Goal: Task Accomplishment & Management: Manage account settings

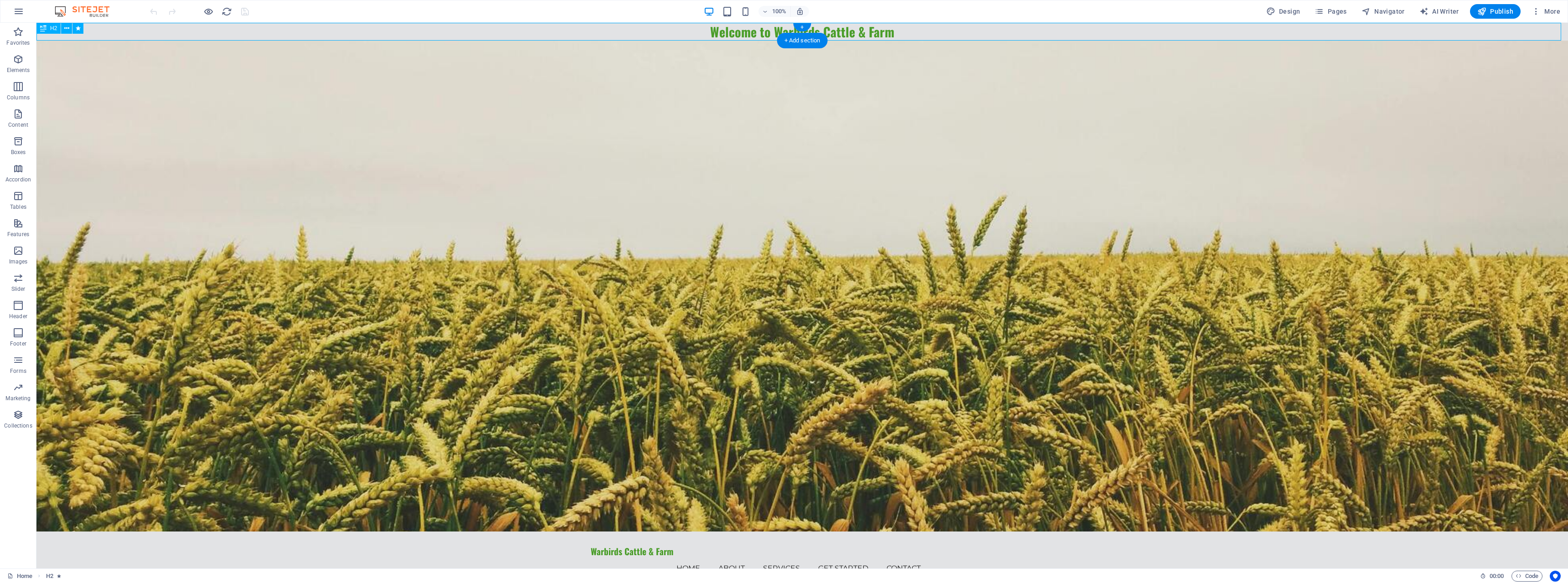
click at [856, 30] on div "Welcome to Warbirds Cattle & Farm" at bounding box center [802, 31] width 1531 height 18
click at [836, 32] on div "Welcome to Warbirds Cattle & Farm" at bounding box center [802, 31] width 1531 height 18
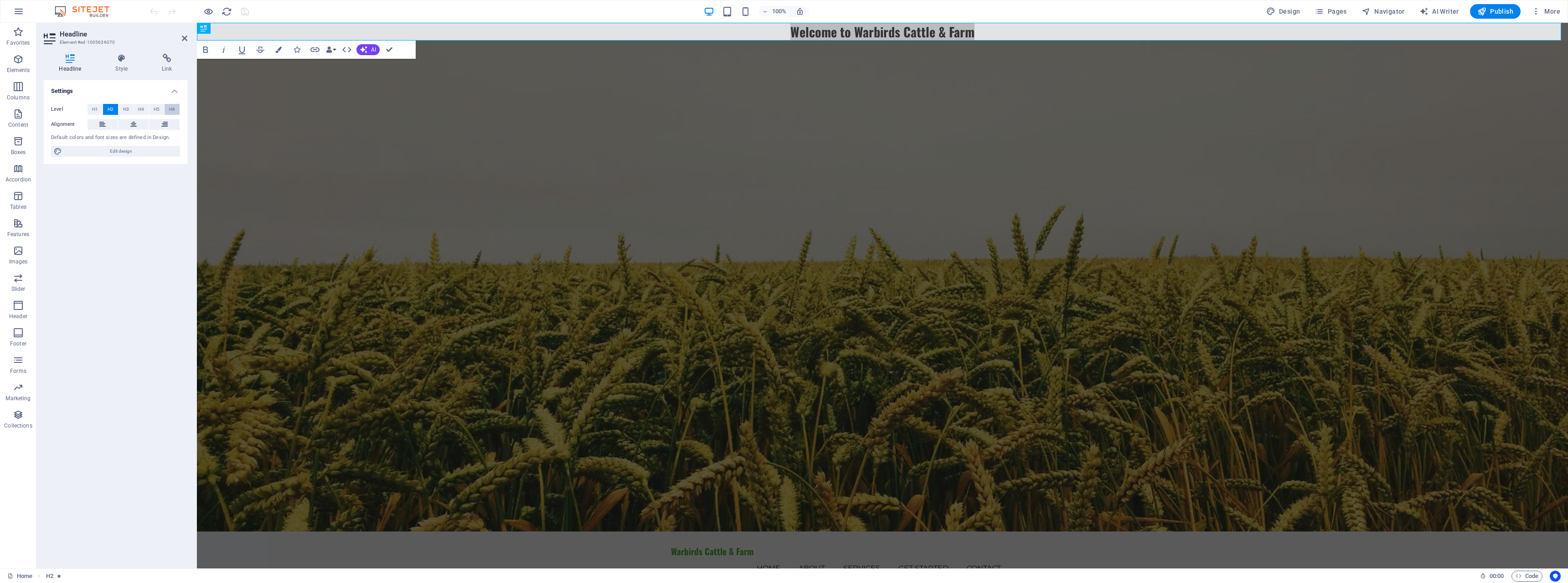
click at [175, 108] on button "H6" at bounding box center [172, 110] width 15 height 11
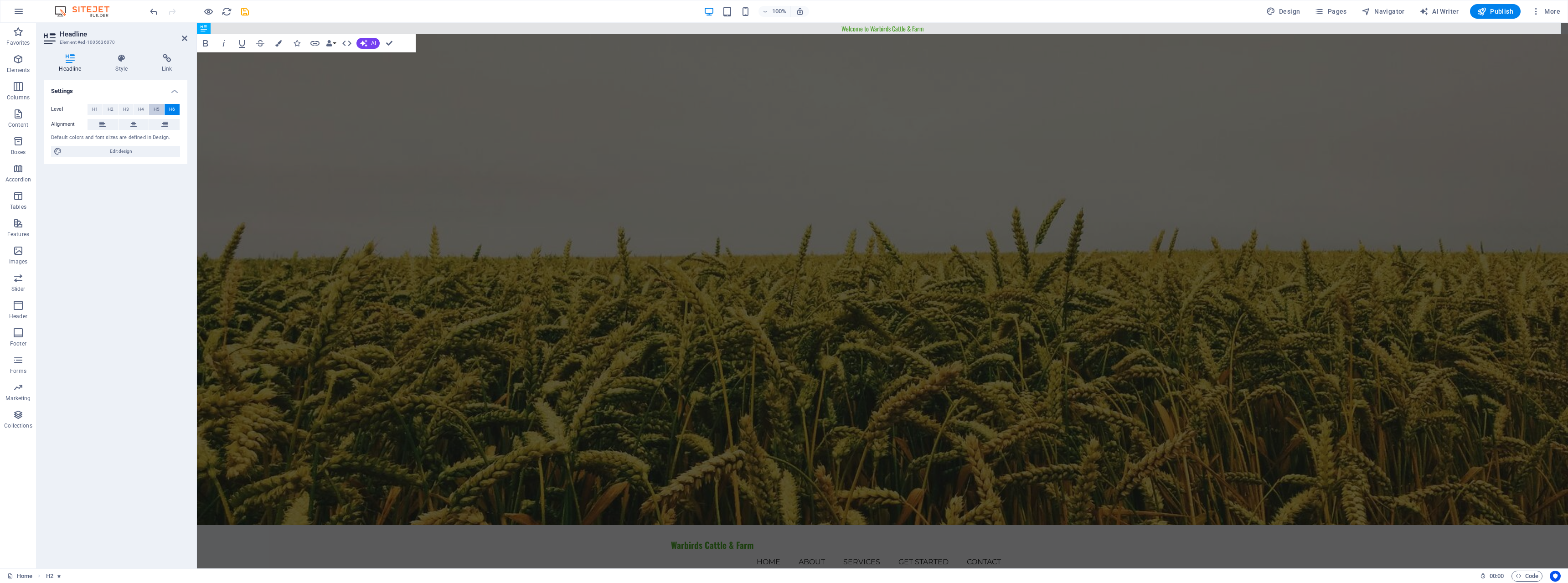
click at [153, 110] on span "H5" at bounding box center [156, 110] width 6 height 11
click at [142, 111] on span "H4" at bounding box center [141, 110] width 6 height 11
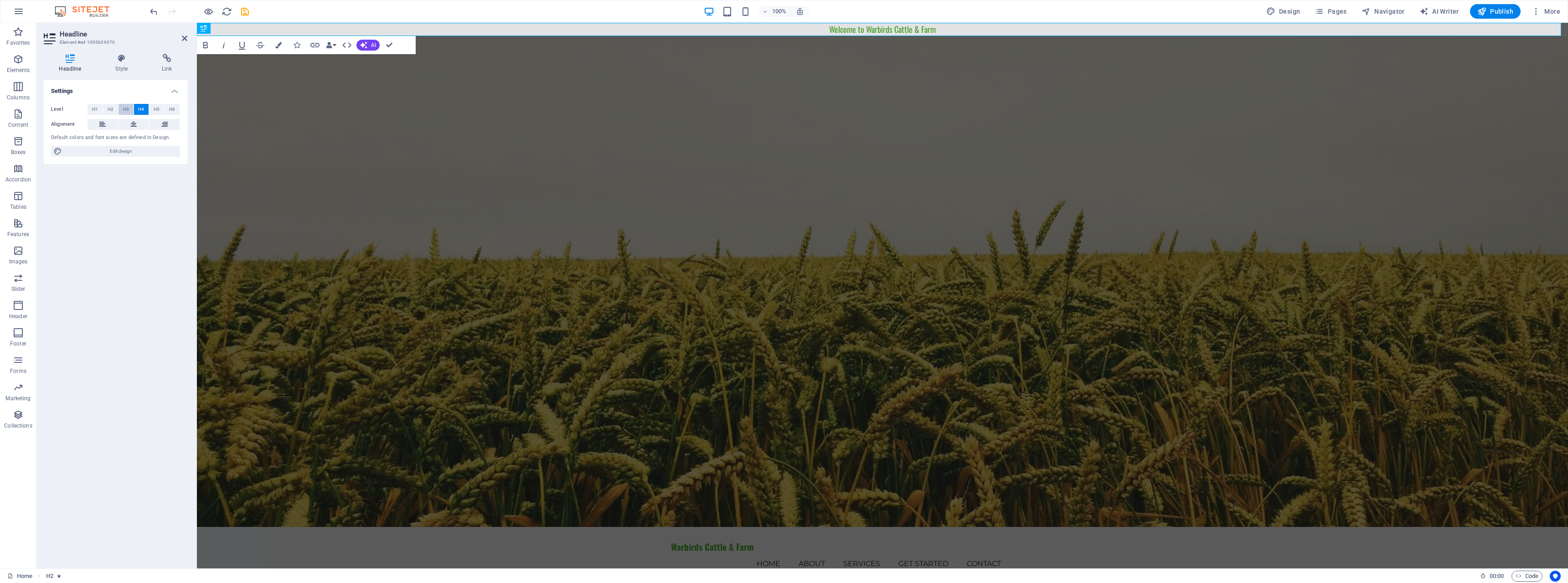
click at [131, 111] on button "H3" at bounding box center [126, 110] width 15 height 11
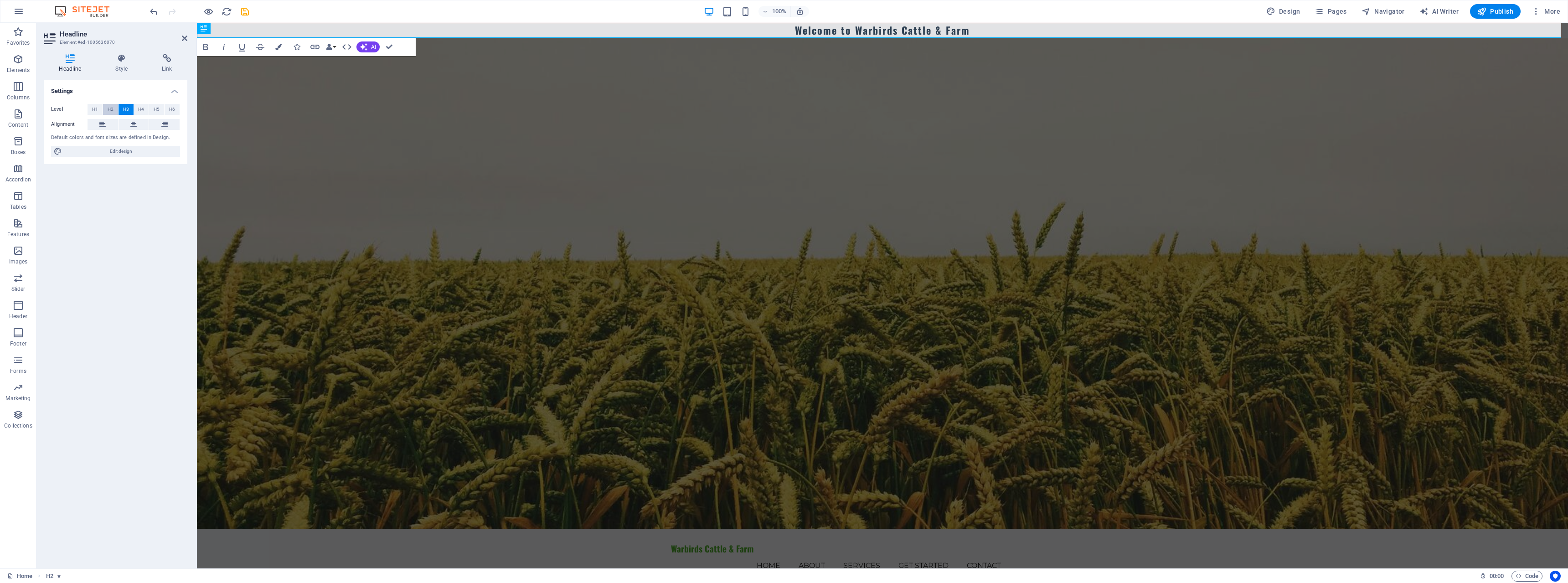
click at [117, 111] on button "H2" at bounding box center [110, 110] width 15 height 11
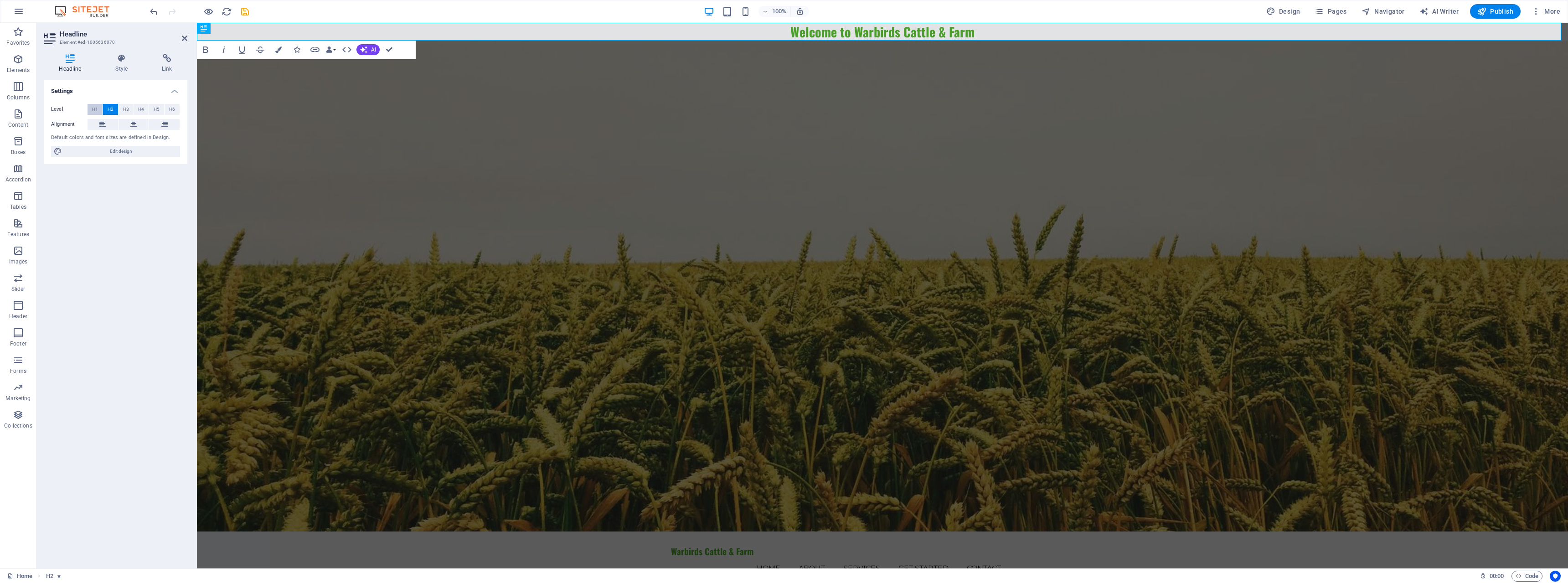
click at [94, 110] on span "H1" at bounding box center [95, 110] width 6 height 11
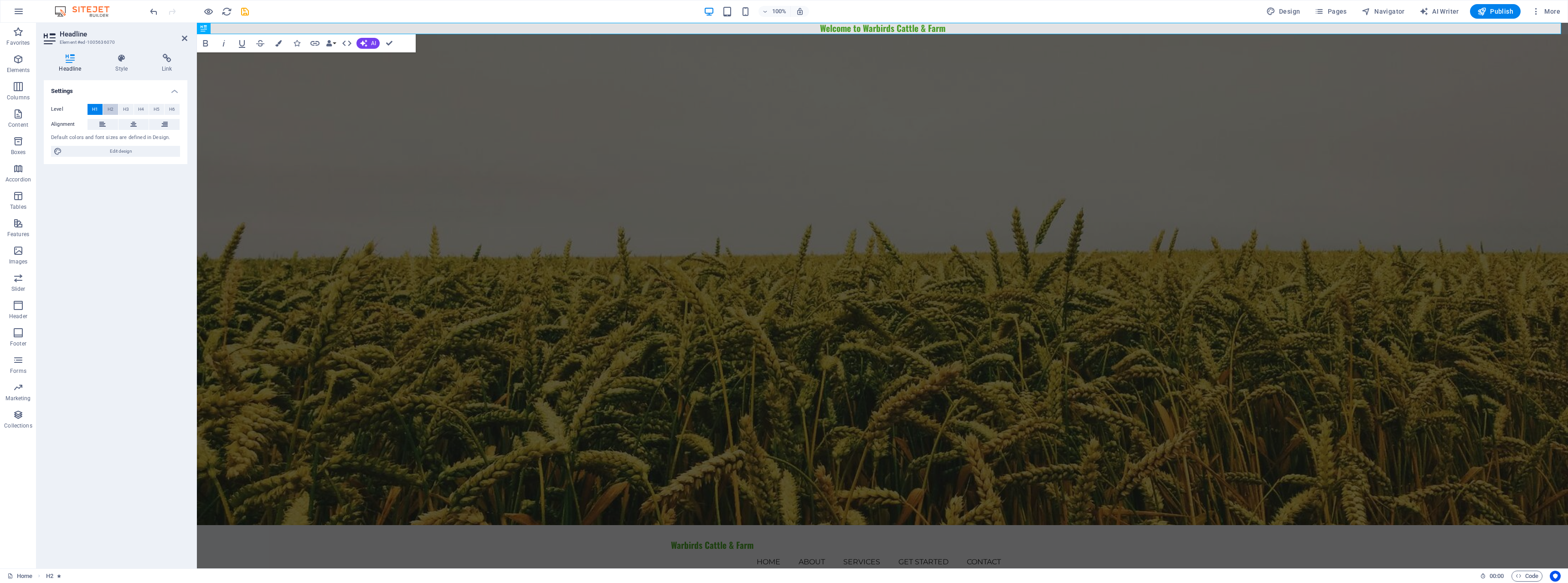
click at [108, 110] on span "H2" at bounding box center [111, 110] width 6 height 11
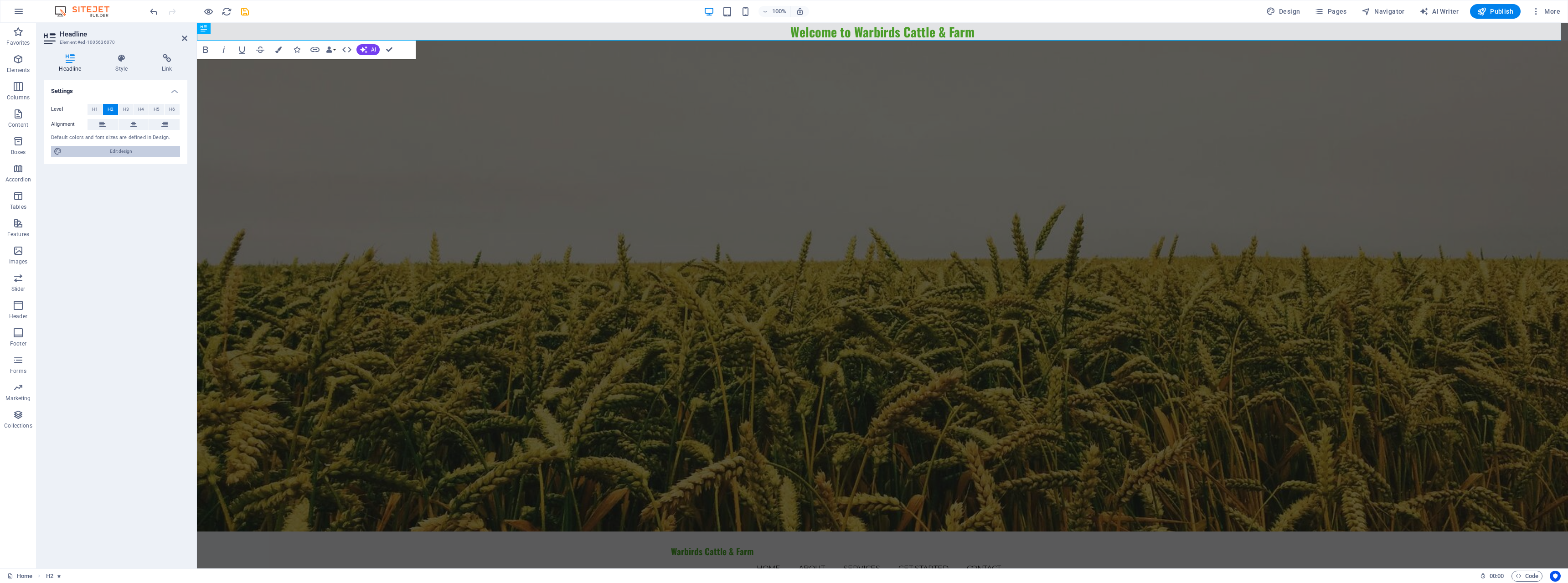
click at [117, 155] on span "Edit design" at bounding box center [121, 152] width 113 height 11
select select "px"
select select "200"
select select "px"
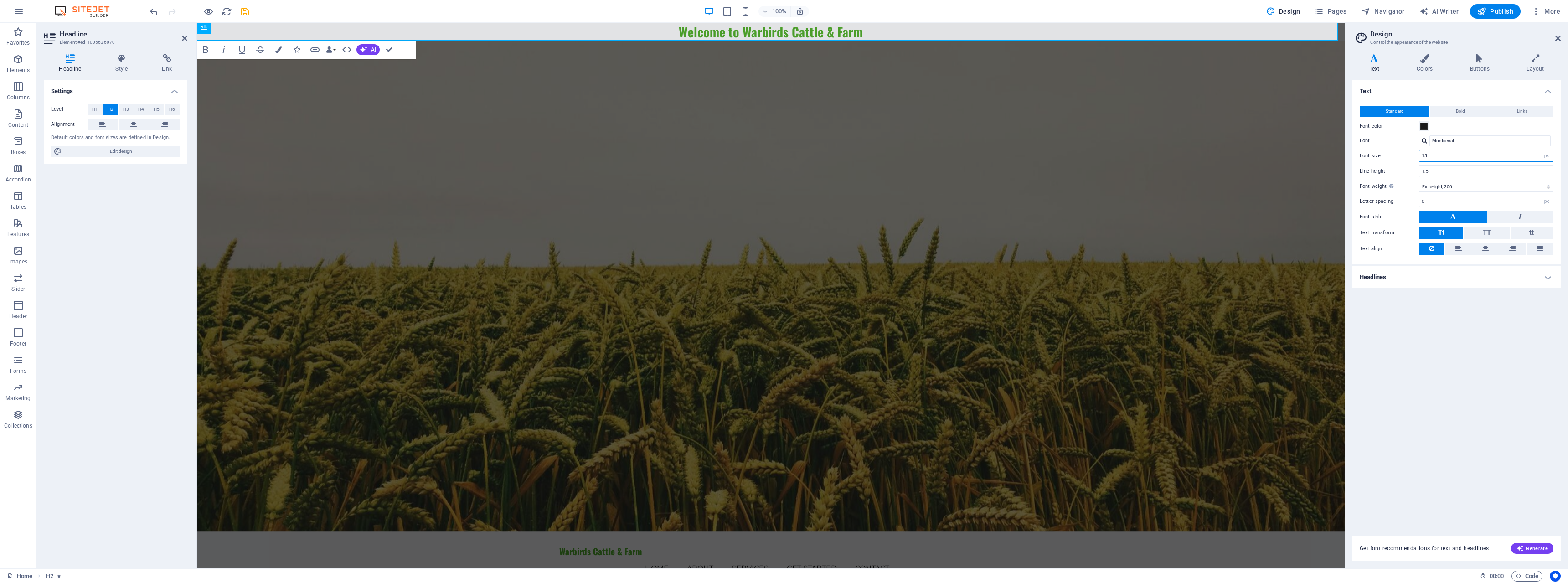
click at [1432, 155] on input "15" at bounding box center [1486, 156] width 133 height 11
drag, startPoint x: 1474, startPoint y: 157, endPoint x: 1382, endPoint y: 152, distance: 92.1
click at [1382, 152] on div "Font size 15 rem px" at bounding box center [1457, 155] width 194 height 12
click at [1443, 153] on input "24" at bounding box center [1486, 156] width 133 height 11
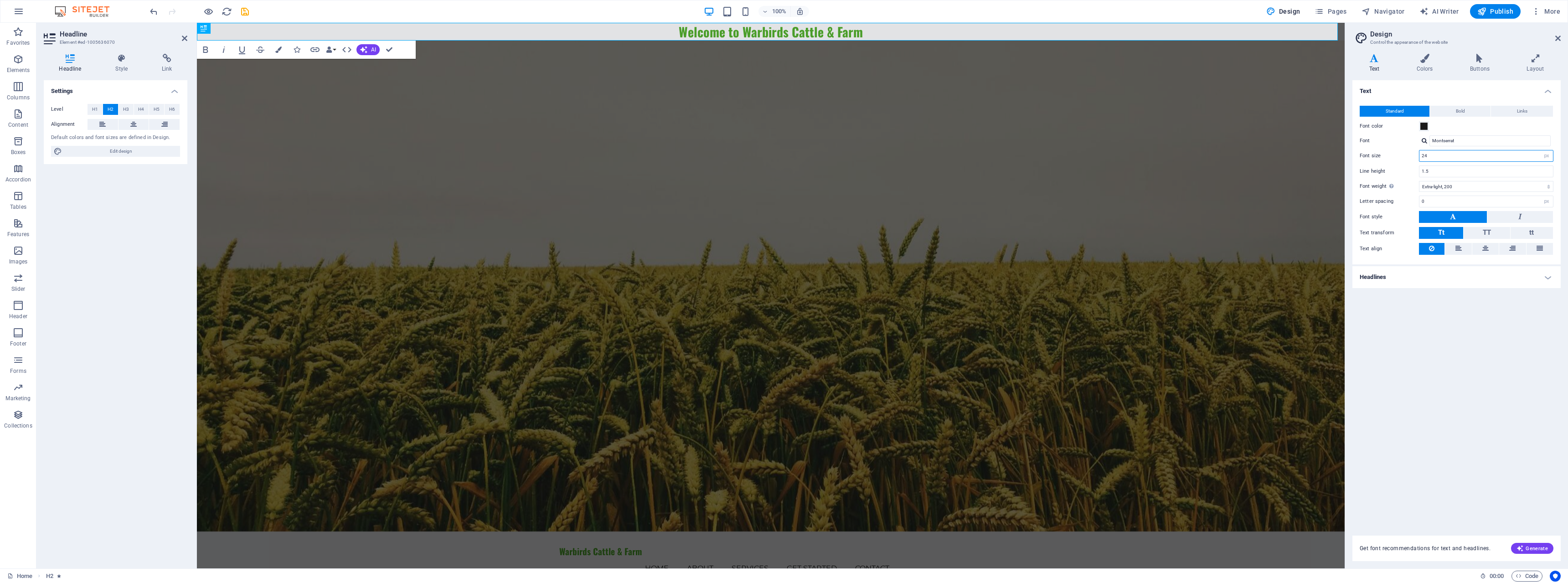
click at [1443, 153] on input "24" at bounding box center [1486, 156] width 133 height 11
type input "36"
click at [1447, 172] on input "1.5" at bounding box center [1486, 172] width 133 height 11
drag, startPoint x: 1447, startPoint y: 172, endPoint x: 1373, endPoint y: 163, distance: 74.5
click at [1373, 163] on div "Standard Bold Links Font color Font Montserrat Font size 36 rem px Line height …" at bounding box center [1457, 181] width 212 height 168
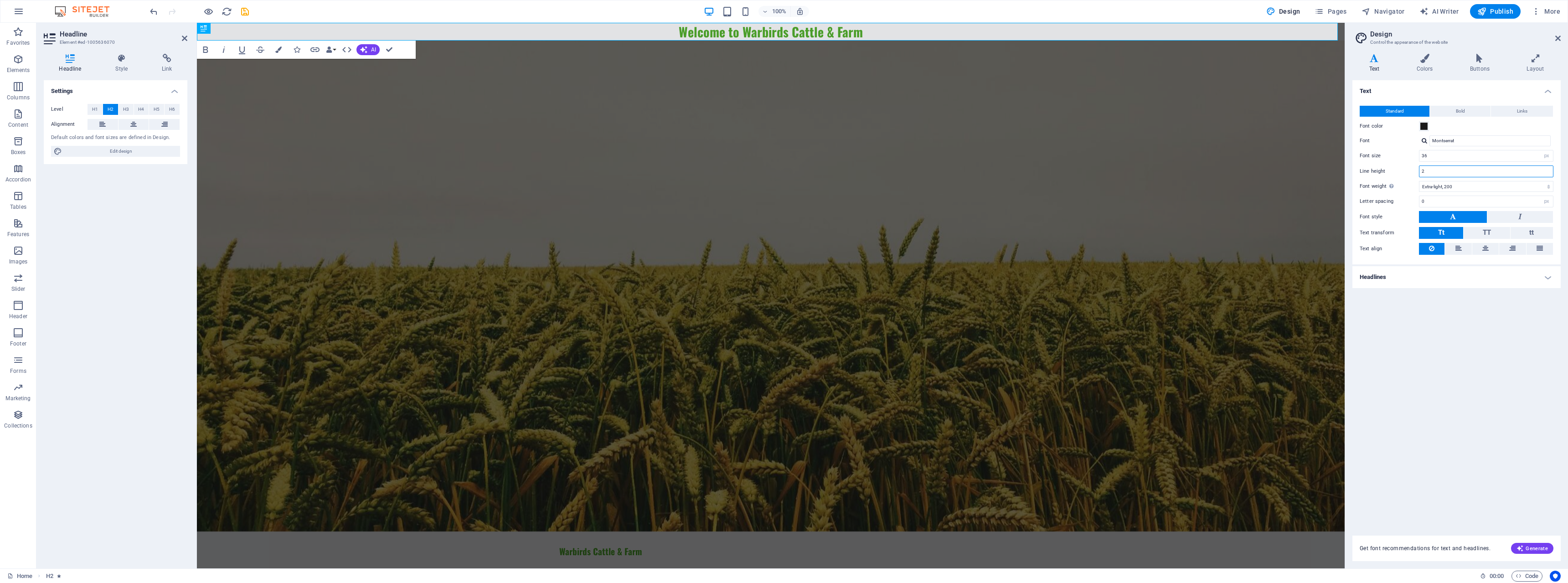
type input "2"
click at [725, 29] on h2 "Welcome to Warbirds Cattle & Farm" at bounding box center [771, 31] width 1148 height 18
click at [1463, 142] on input "Montserrat" at bounding box center [1489, 141] width 121 height 11
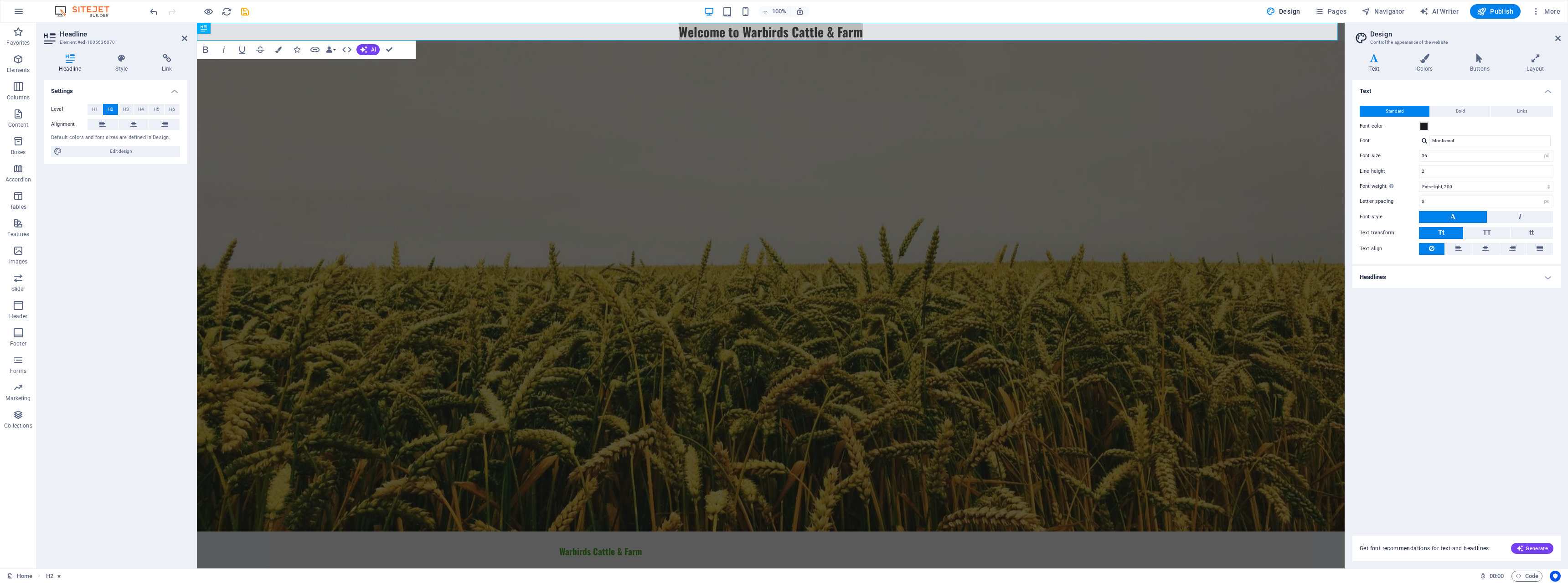
click at [1424, 138] on div at bounding box center [1424, 141] width 5 height 6
click at [1421, 125] on span at bounding box center [1424, 126] width 7 height 7
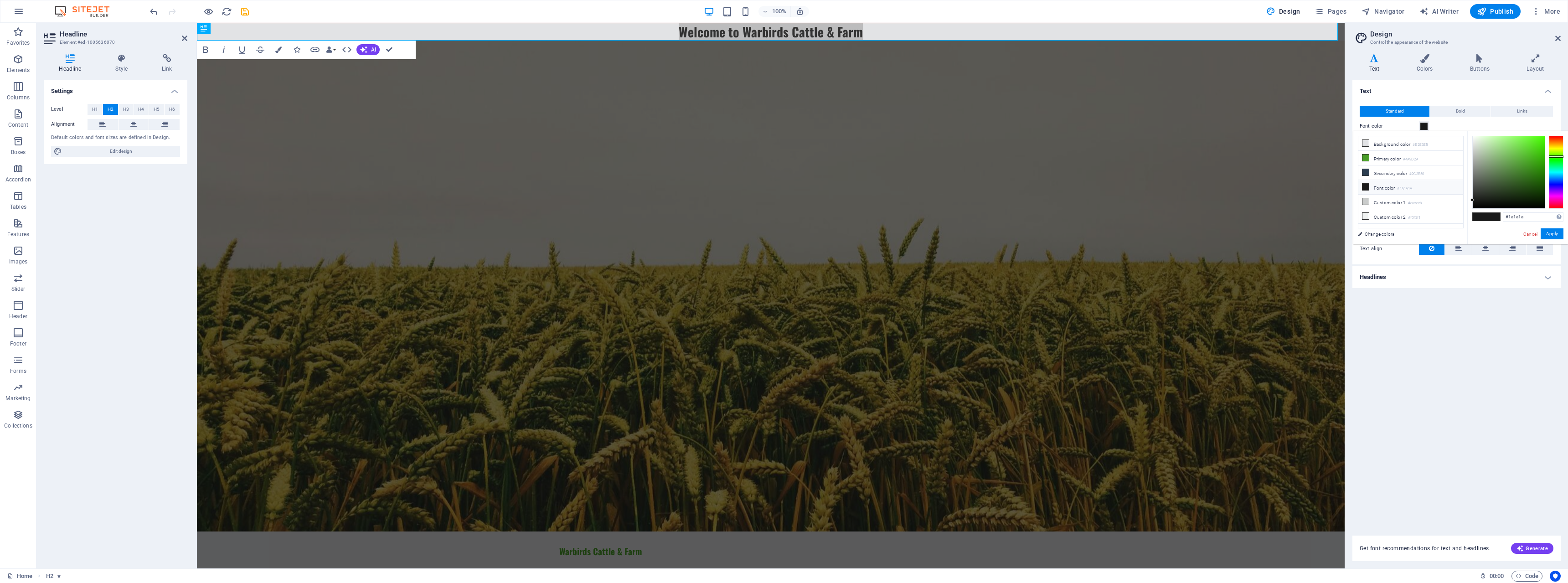
click at [1552, 156] on div at bounding box center [1556, 172] width 15 height 73
click at [1525, 172] on div at bounding box center [1508, 172] width 72 height 72
click at [1517, 182] on div at bounding box center [1508, 172] width 72 height 72
type input "#447d2f"
click at [1517, 172] on div at bounding box center [1508, 172] width 72 height 72
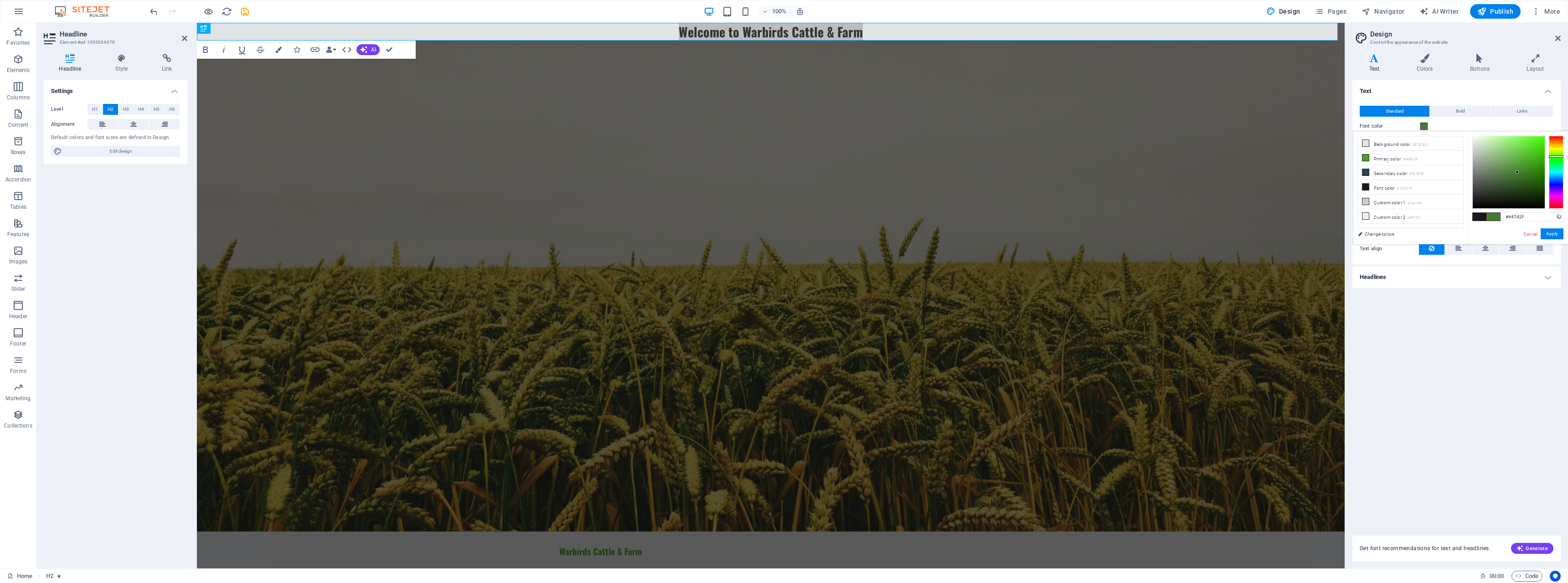
click at [1396, 128] on label "Font color" at bounding box center [1389, 126] width 59 height 11
click at [1419, 128] on button "Font color" at bounding box center [1424, 126] width 10 height 10
click at [1550, 230] on button "Apply" at bounding box center [1552, 234] width 23 height 11
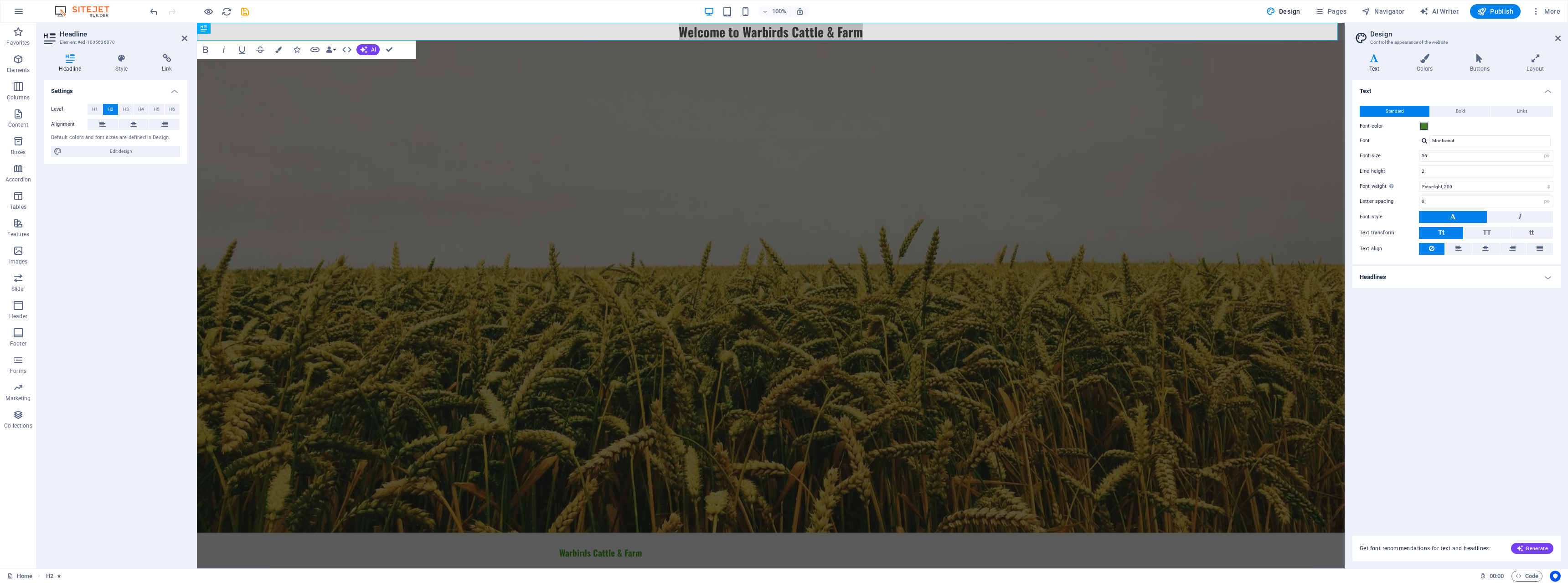
click at [1426, 141] on div at bounding box center [1424, 141] width 5 height 6
click at [1466, 173] on div "Manage fonts →" at bounding box center [1492, 176] width 121 height 12
select select "popularity"
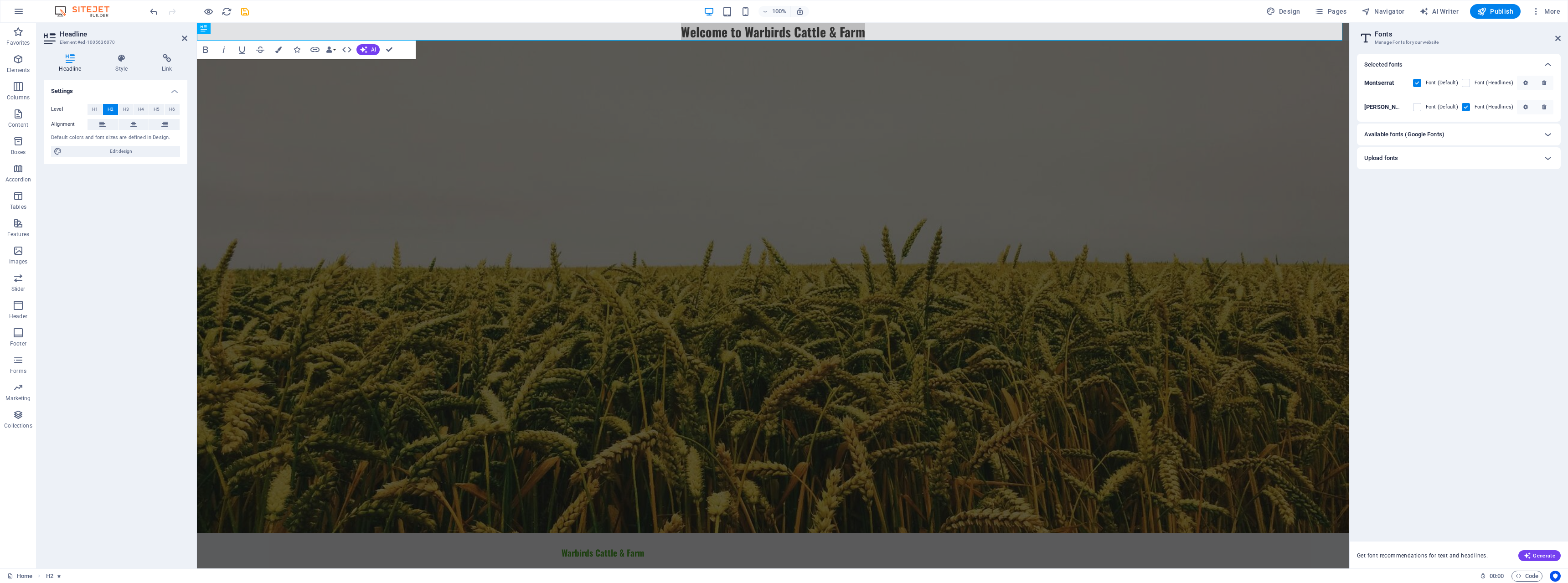
click at [1466, 135] on div "Available fonts (Google Fonts)" at bounding box center [1451, 134] width 173 height 11
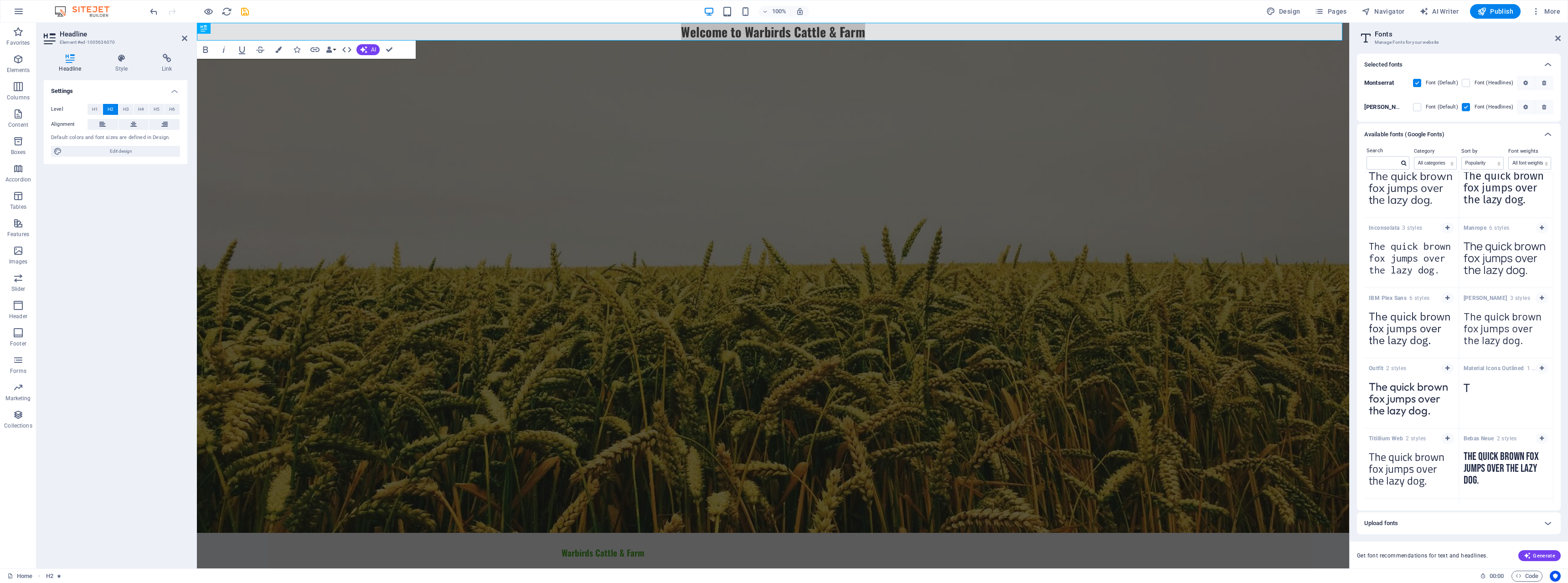
scroll to position [1055, 0]
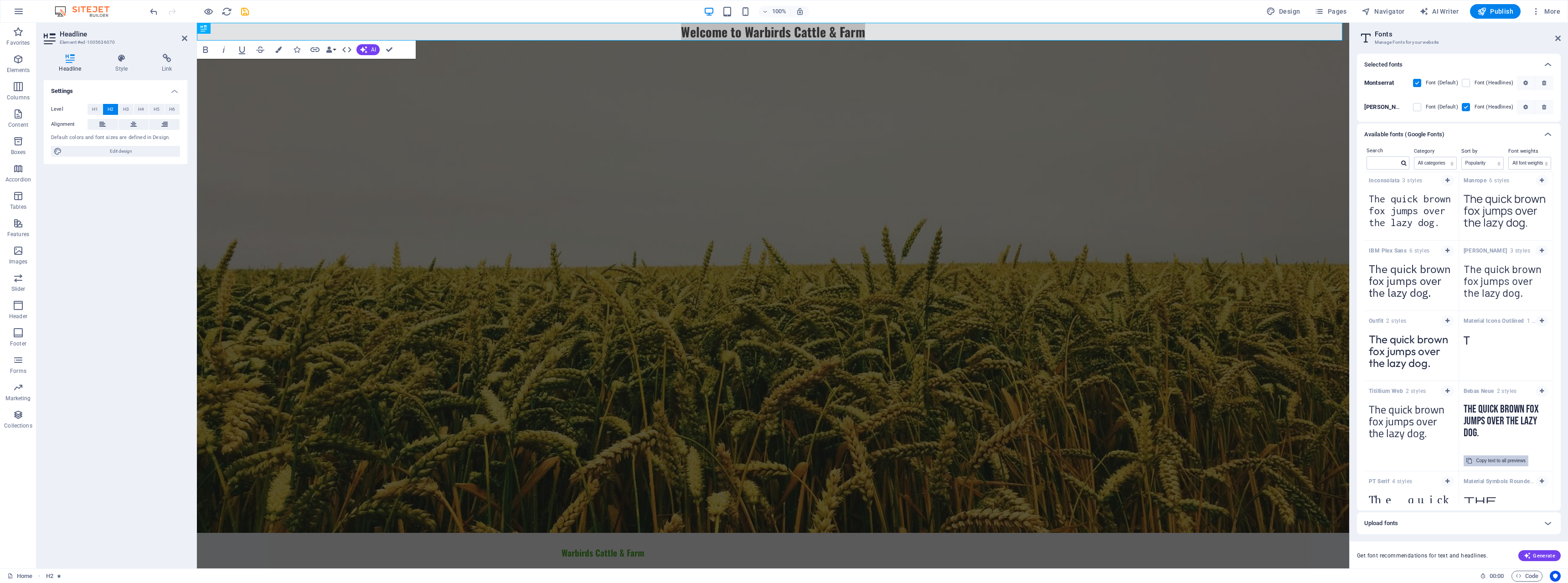
click at [1494, 462] on div "Copy text to all previews" at bounding box center [1500, 461] width 49 height 11
click at [1491, 397] on div "Bebas Neue 2 styles" at bounding box center [1506, 389] width 94 height 18
click at [1540, 389] on icon "button" at bounding box center [1542, 391] width 4 height 5
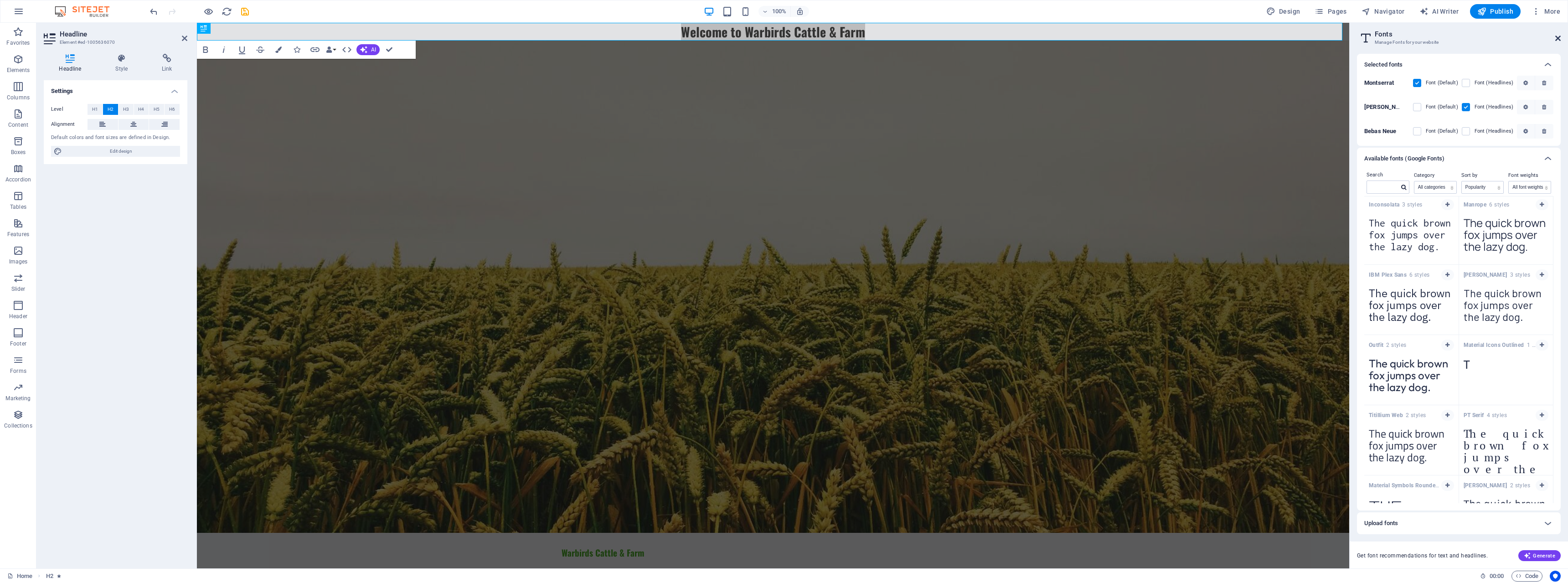
click at [1556, 38] on icon at bounding box center [1558, 38] width 5 height 7
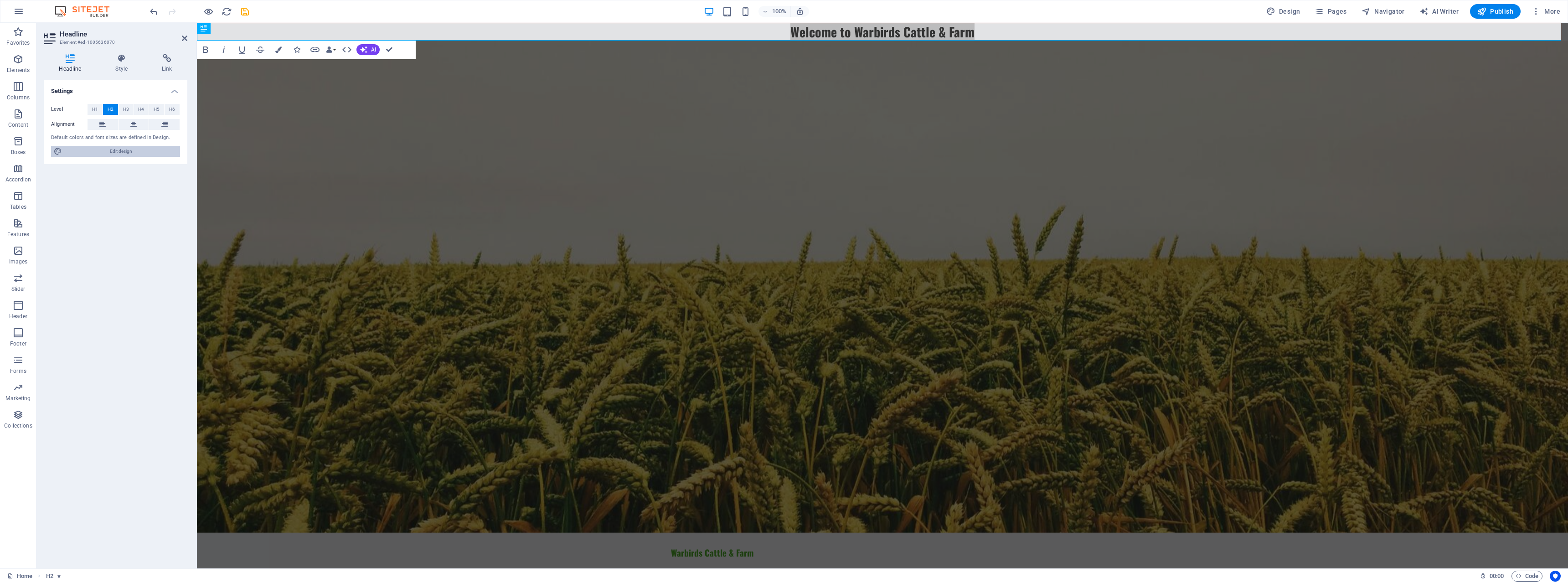
click at [122, 147] on span "Edit design" at bounding box center [121, 152] width 113 height 11
select select "px"
select select "200"
select select "px"
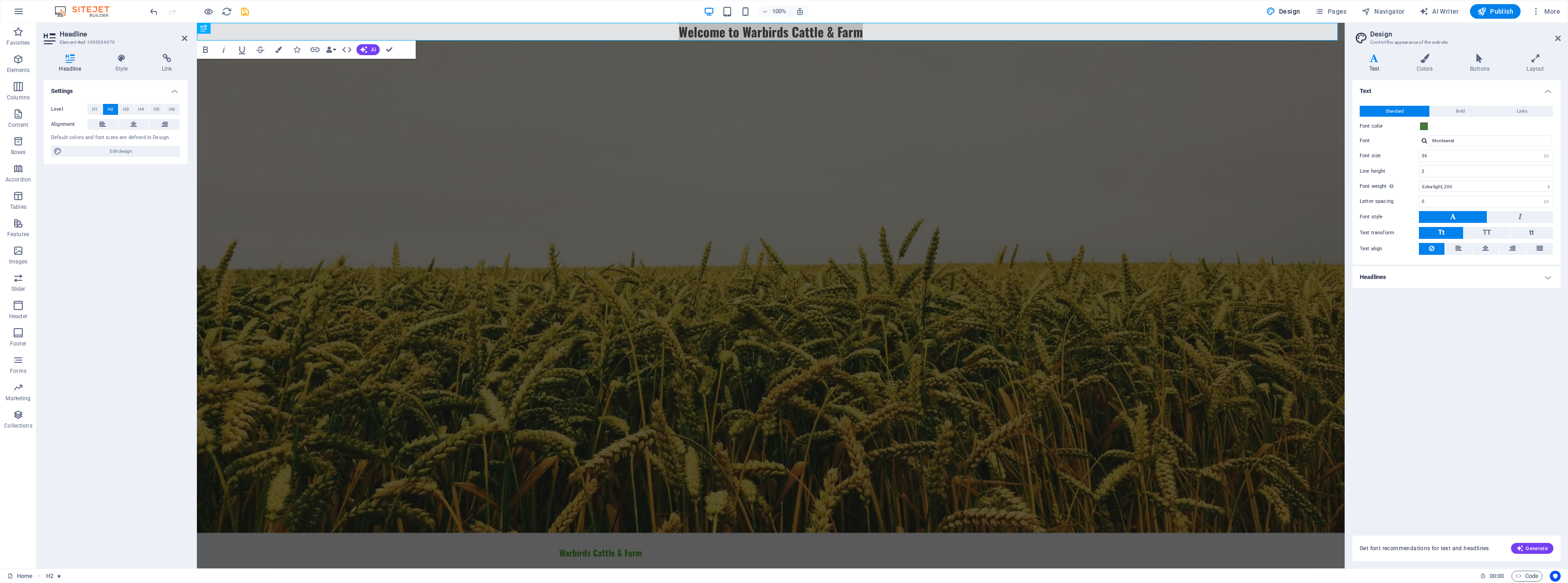
click at [1427, 143] on div at bounding box center [1424, 141] width 5 height 6
click at [1460, 153] on div "Bebas Neue" at bounding box center [1492, 153] width 121 height 10
type input "Bebas Neue"
click at [130, 68] on h4 "Style" at bounding box center [124, 63] width 46 height 19
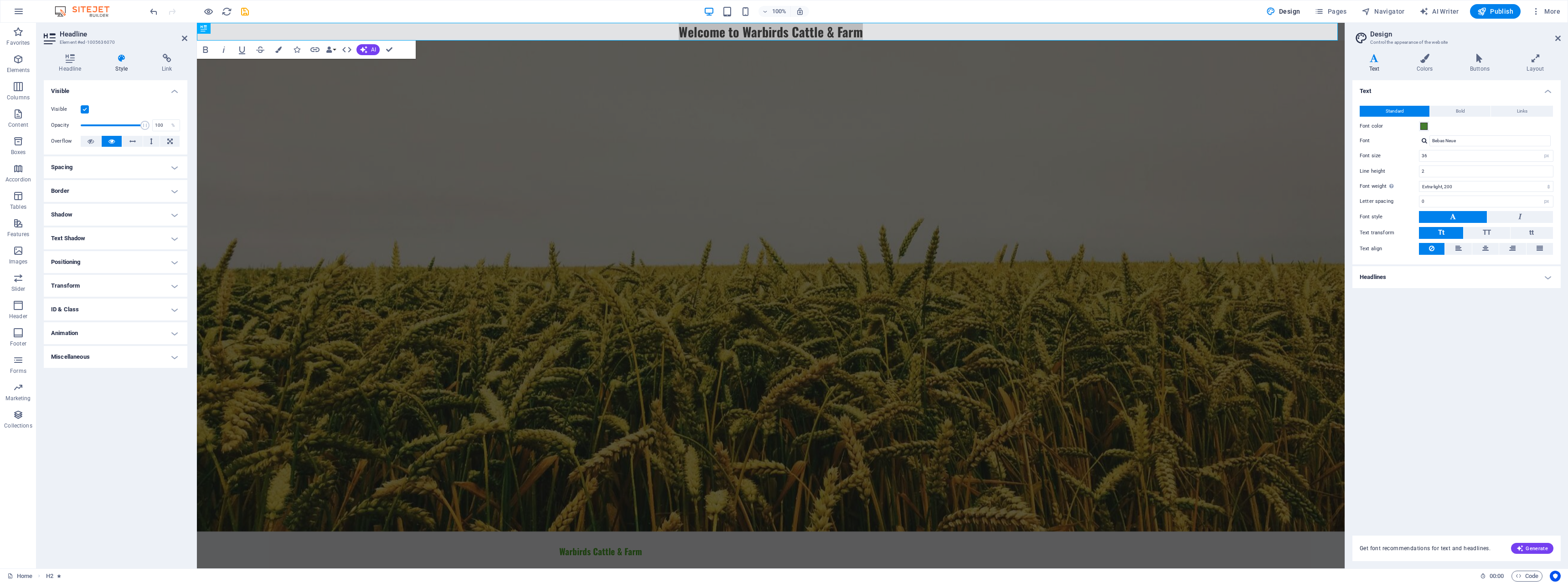
click at [110, 237] on h4 "Text Shadow" at bounding box center [116, 239] width 144 height 22
click at [210, 50] on icon "button" at bounding box center [206, 50] width 11 height 11
click at [281, 54] on button "Colors" at bounding box center [278, 50] width 17 height 18
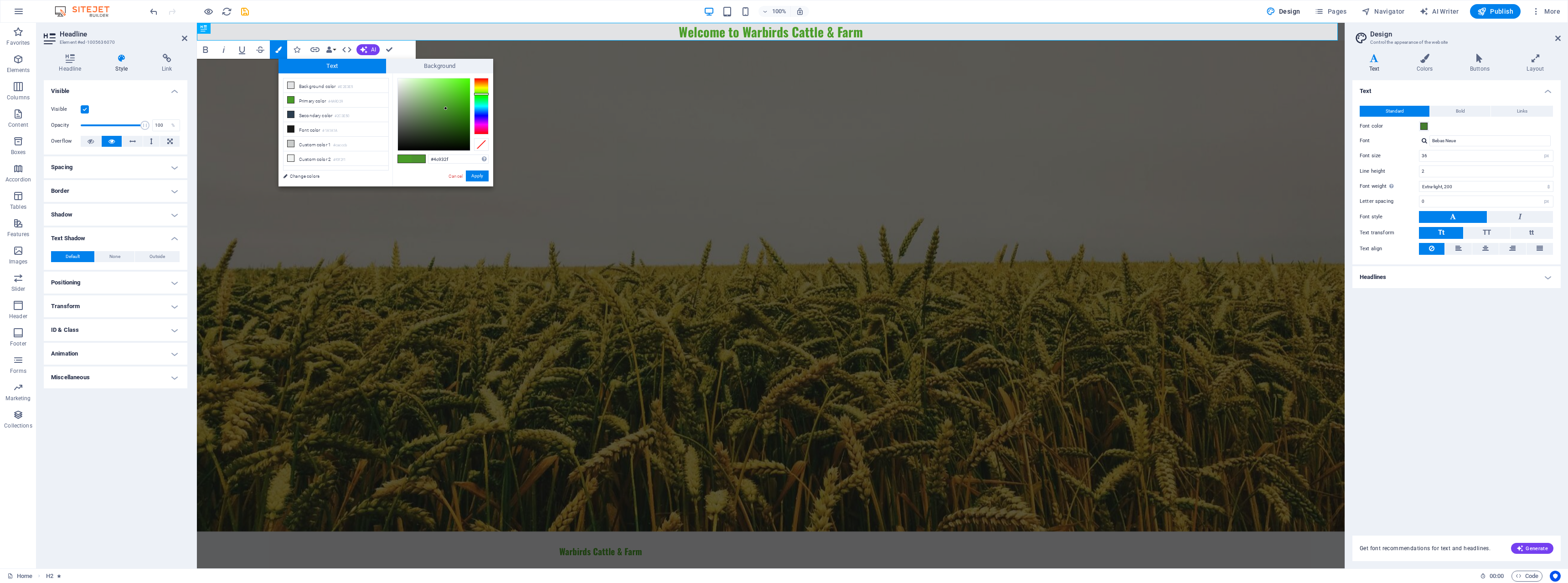
click at [446, 108] on div at bounding box center [434, 114] width 72 height 72
click at [455, 99] on div at bounding box center [434, 114] width 72 height 72
type input "#56ab34"
click at [447, 102] on div at bounding box center [434, 114] width 72 height 72
click at [483, 175] on button "Apply" at bounding box center [477, 176] width 23 height 11
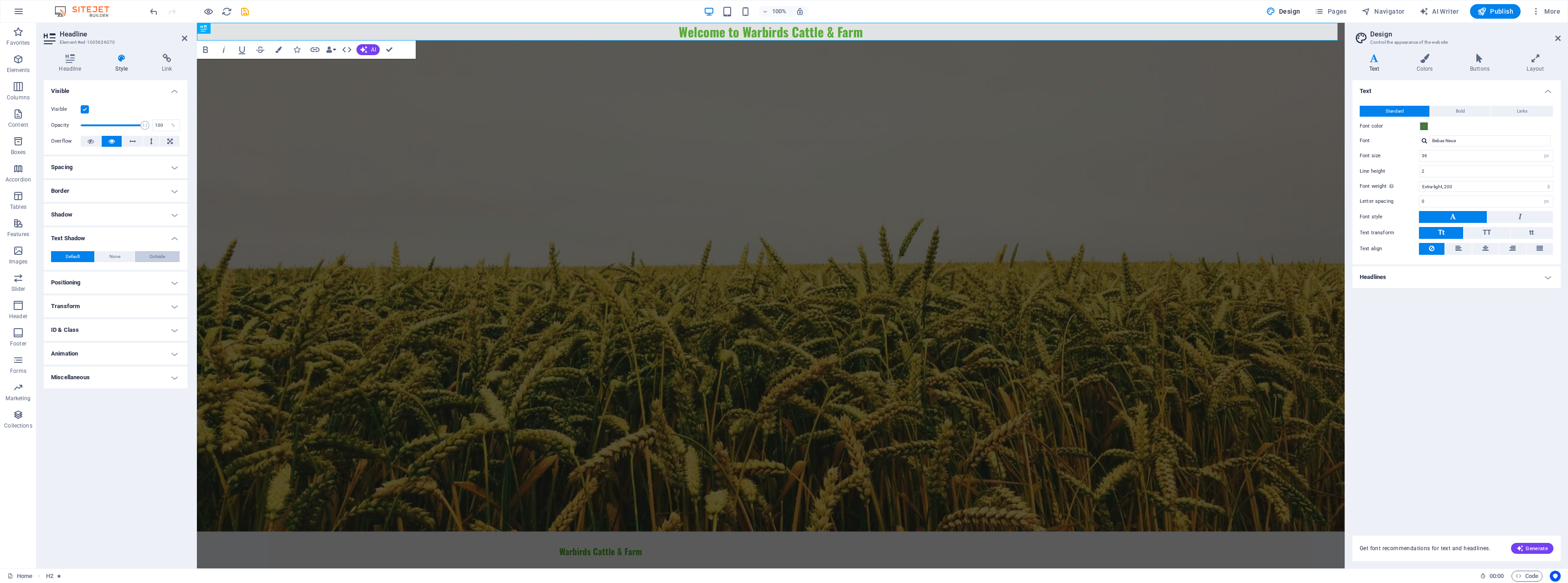
click at [149, 256] on button "Outside" at bounding box center [157, 257] width 44 height 11
type input "2"
type input "4"
click at [96, 217] on h4 "Shadow" at bounding box center [116, 215] width 144 height 22
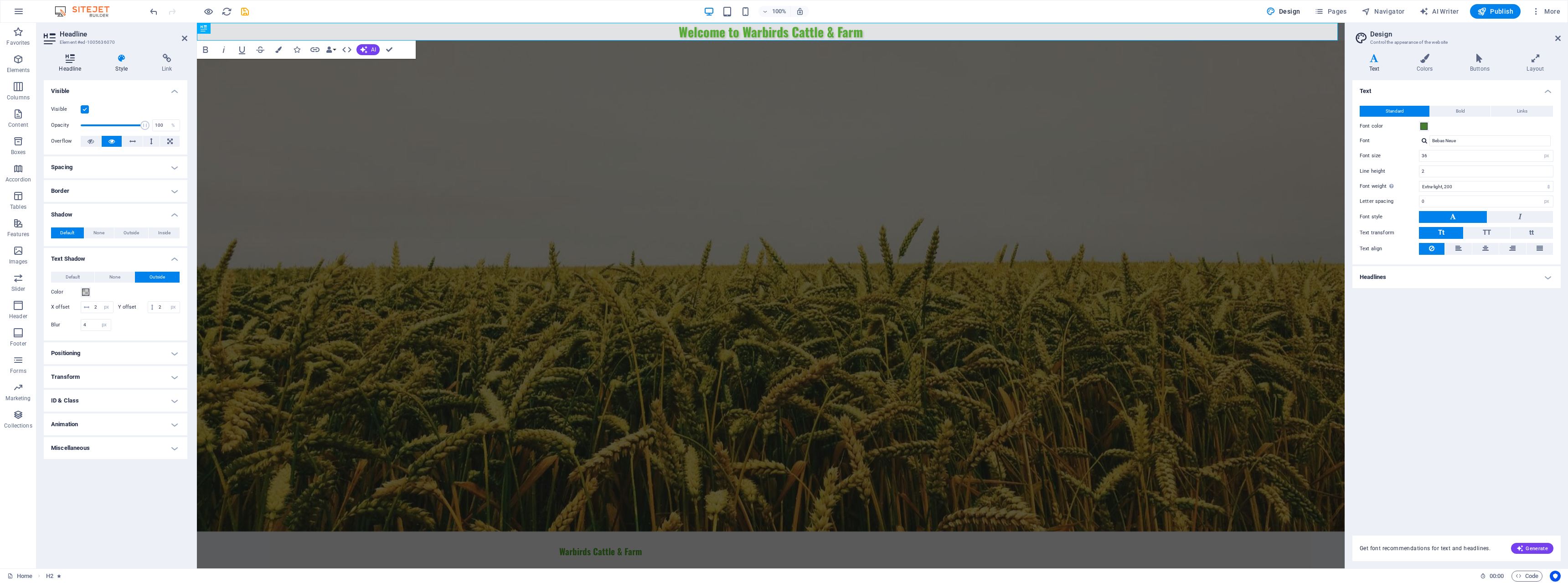
click at [69, 63] on h4 "Headline" at bounding box center [72, 63] width 57 height 19
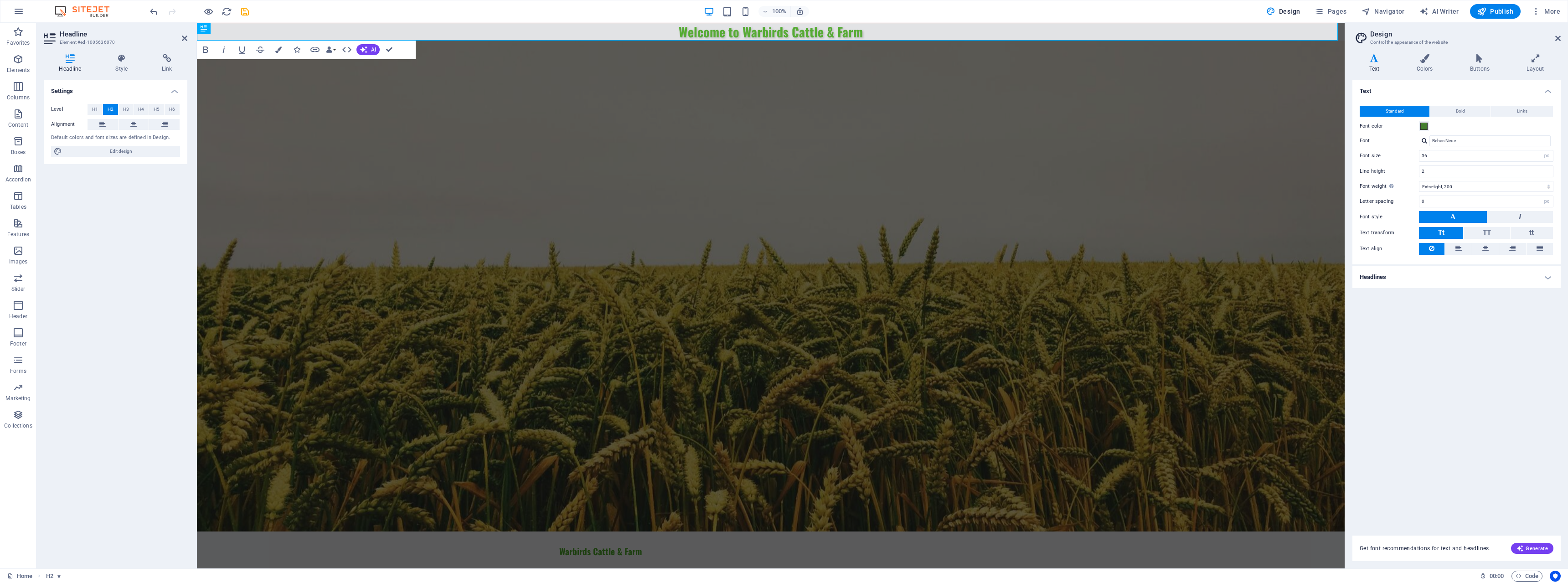
click at [124, 220] on div "Settings Level H1 H2 H3 H4 H5 H6 Alignment Default colors and font sizes are de…" at bounding box center [116, 321] width 144 height 481
click at [1558, 38] on icon at bounding box center [1558, 38] width 5 height 7
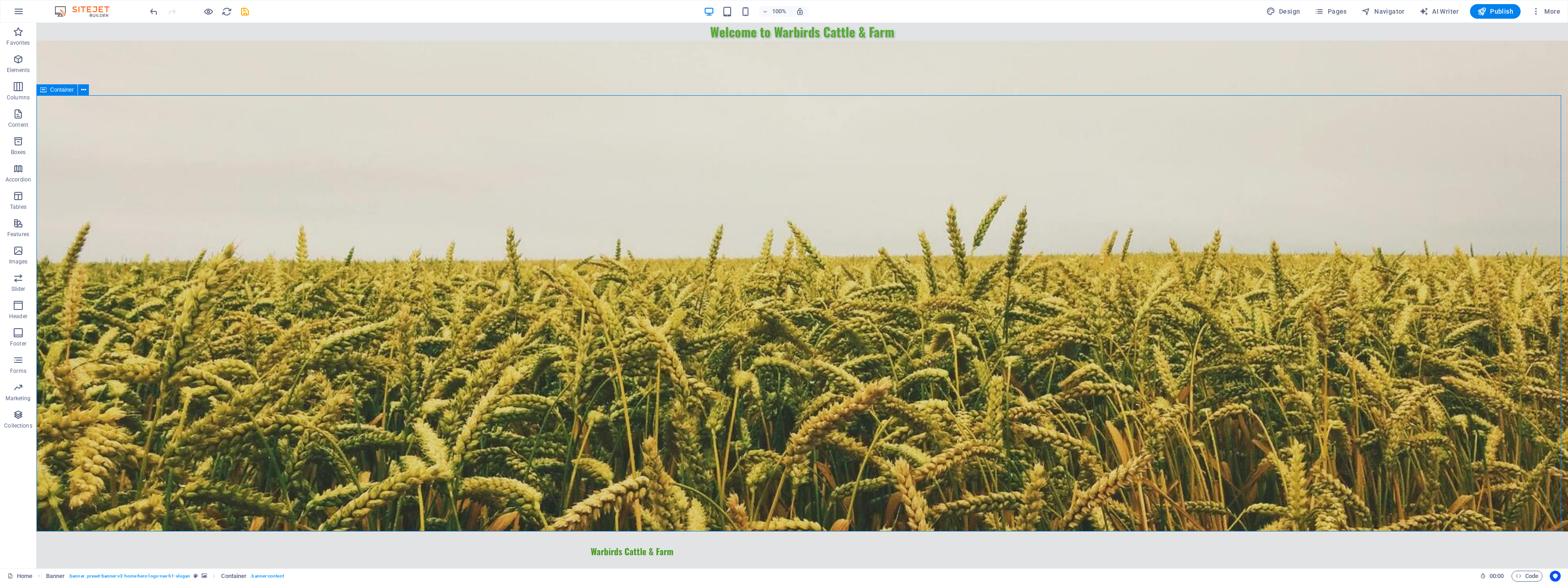
click at [827, 28] on div "Welcome to Warbirds Cattle & Farm" at bounding box center [802, 31] width 1531 height 18
click at [825, 28] on div "Welcome to Warbirds Cattle & Farm" at bounding box center [802, 31] width 1531 height 18
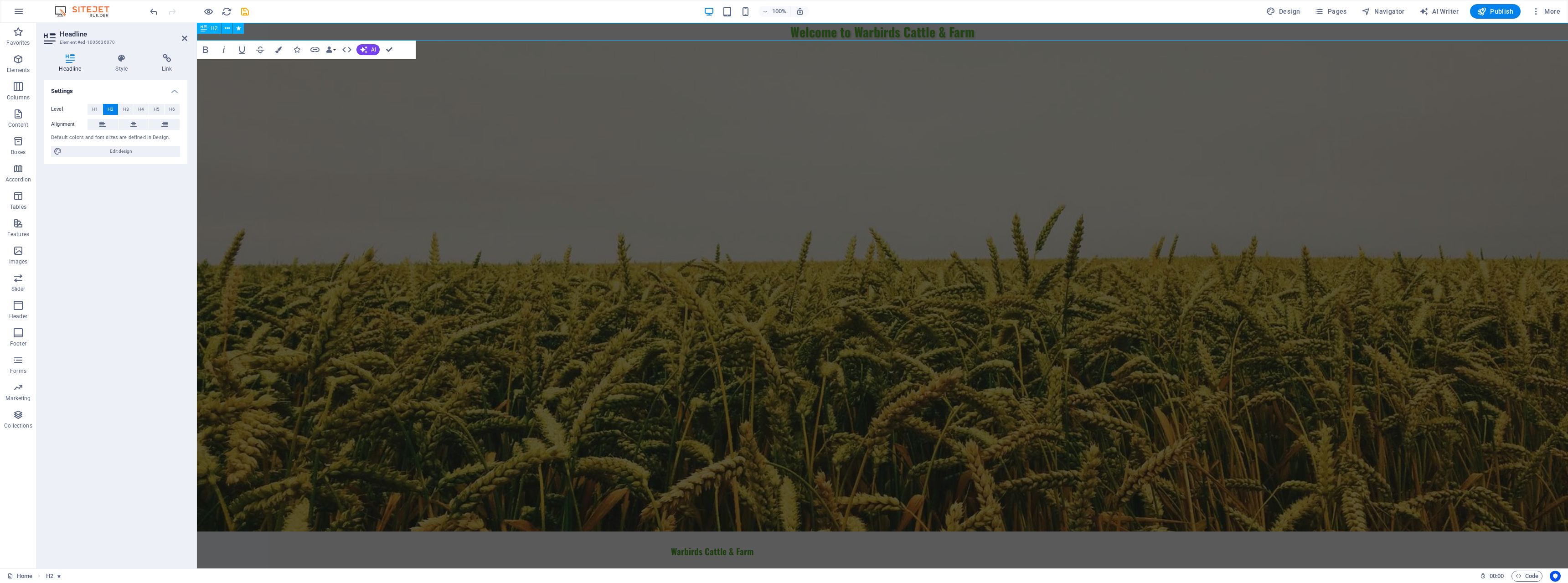
click at [825, 28] on span "Welcome to Warbirds Cattle & Farm" at bounding box center [882, 32] width 184 height 19
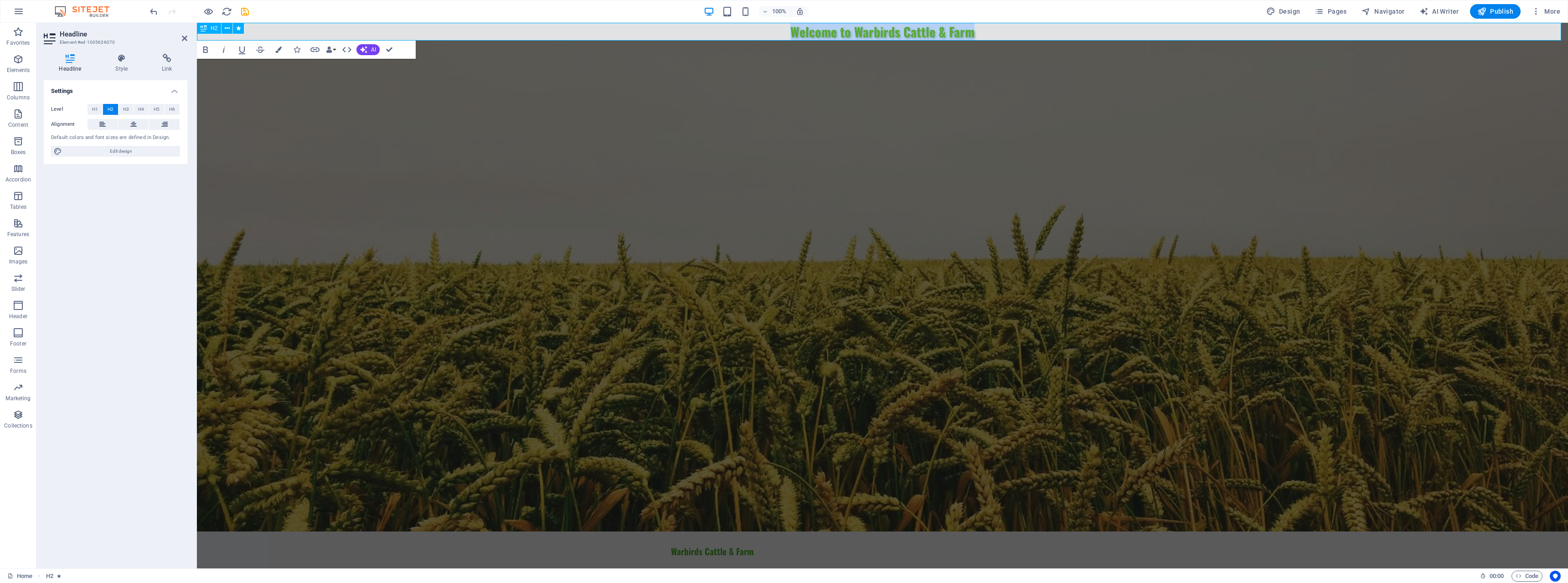
click at [825, 28] on span "Welcome to Warbirds Cattle & Farm" at bounding box center [882, 32] width 184 height 19
click at [126, 65] on h4 "Style" at bounding box center [124, 63] width 46 height 19
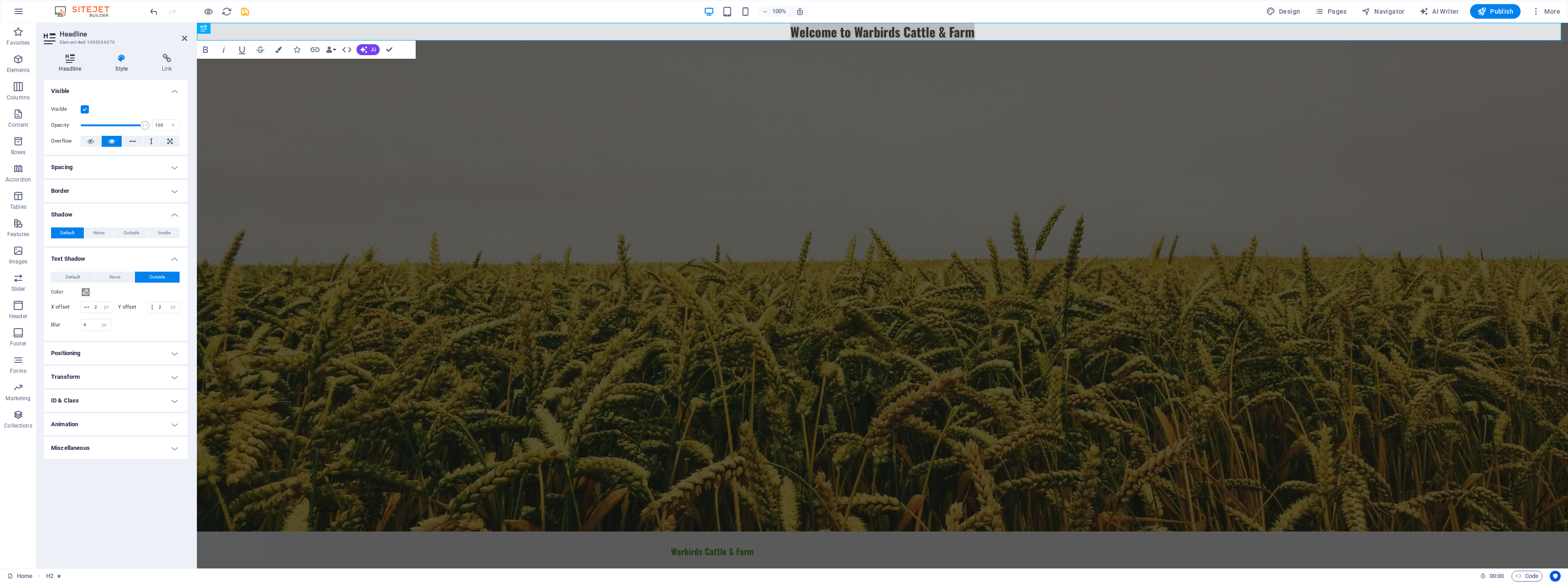
click at [83, 70] on h4 "Headline" at bounding box center [72, 63] width 57 height 19
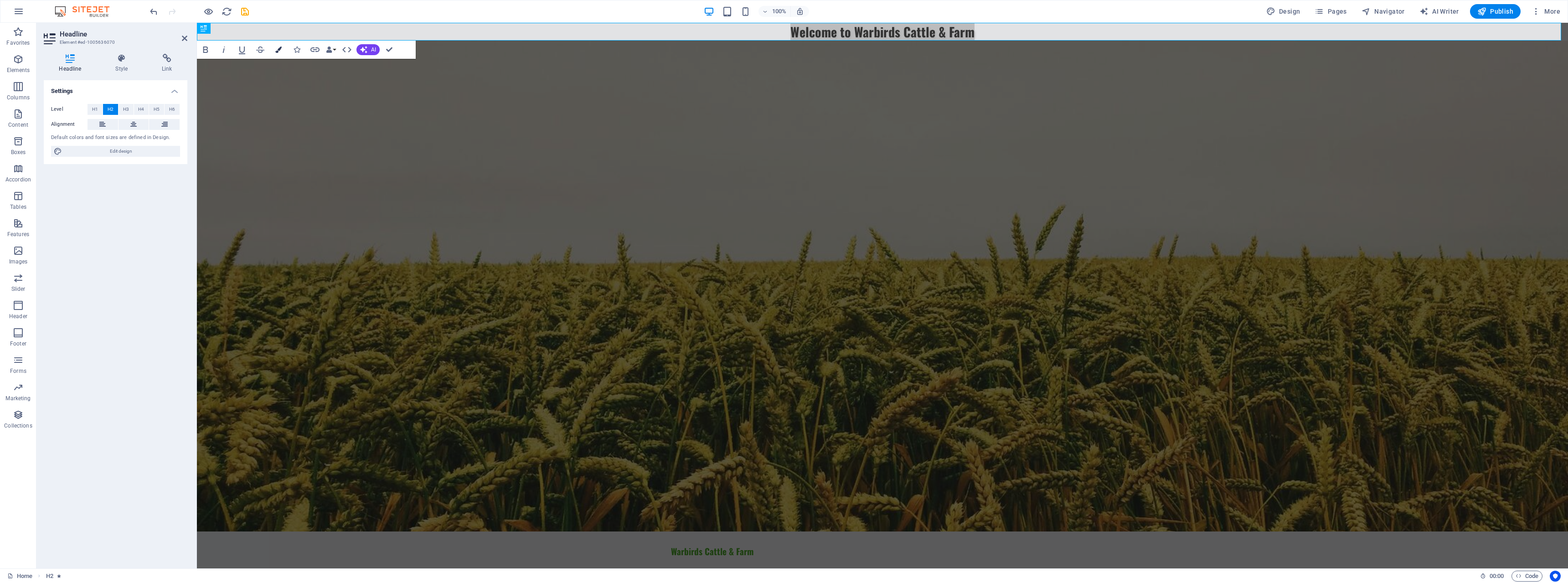
click at [279, 46] on button "Colors" at bounding box center [278, 50] width 17 height 18
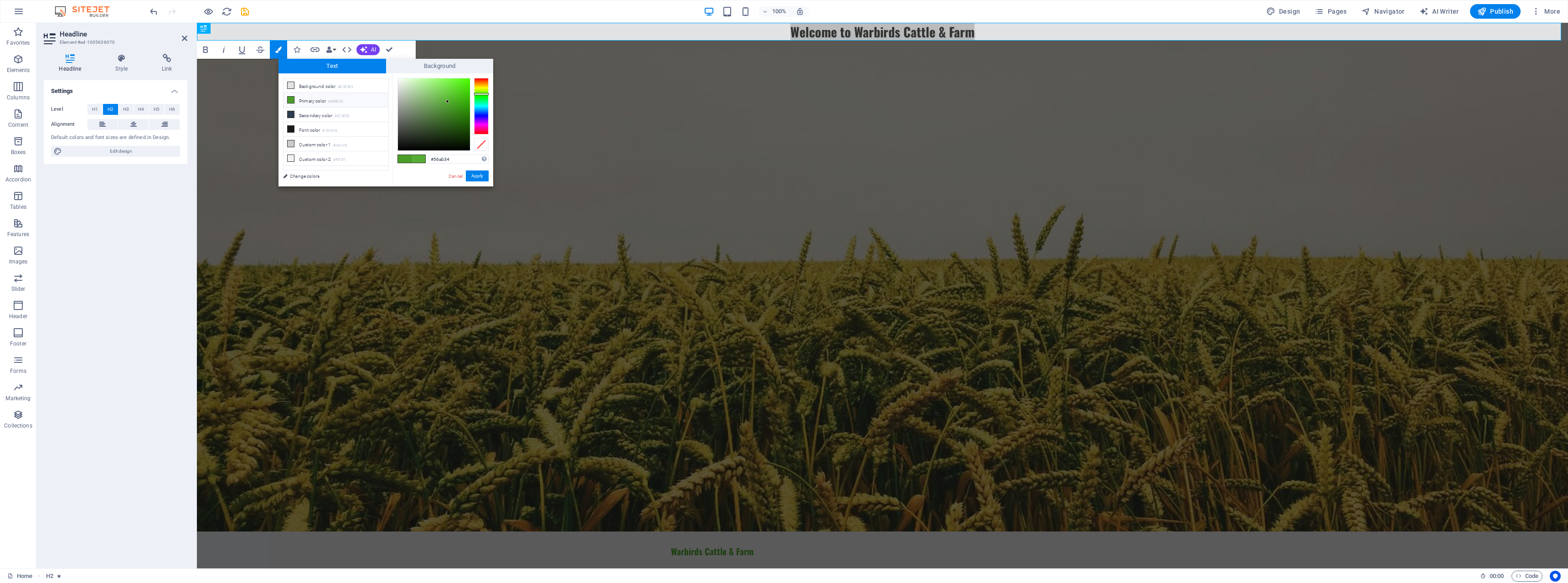
type input "#336220"
click at [446, 122] on div at bounding box center [434, 114] width 72 height 72
click at [473, 177] on button "Apply" at bounding box center [477, 176] width 23 height 11
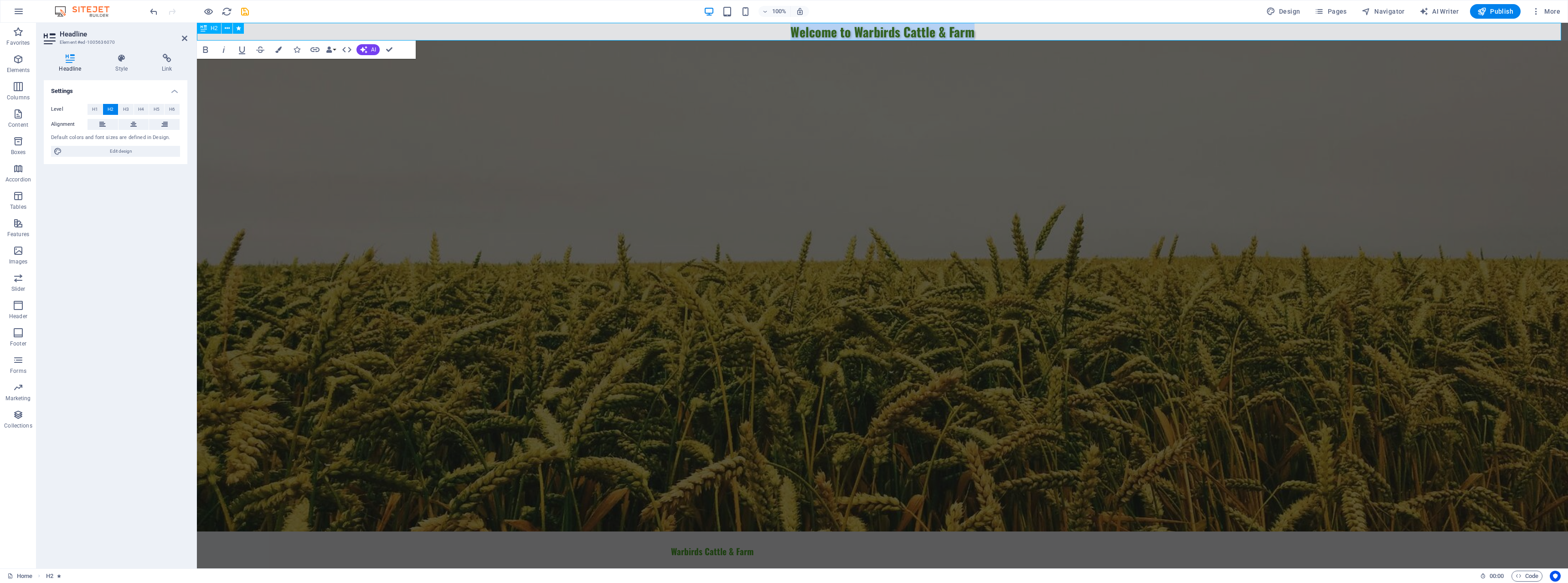
click at [994, 32] on h2 "Welcome to Warbirds Cattle & Farm" at bounding box center [882, 31] width 1371 height 18
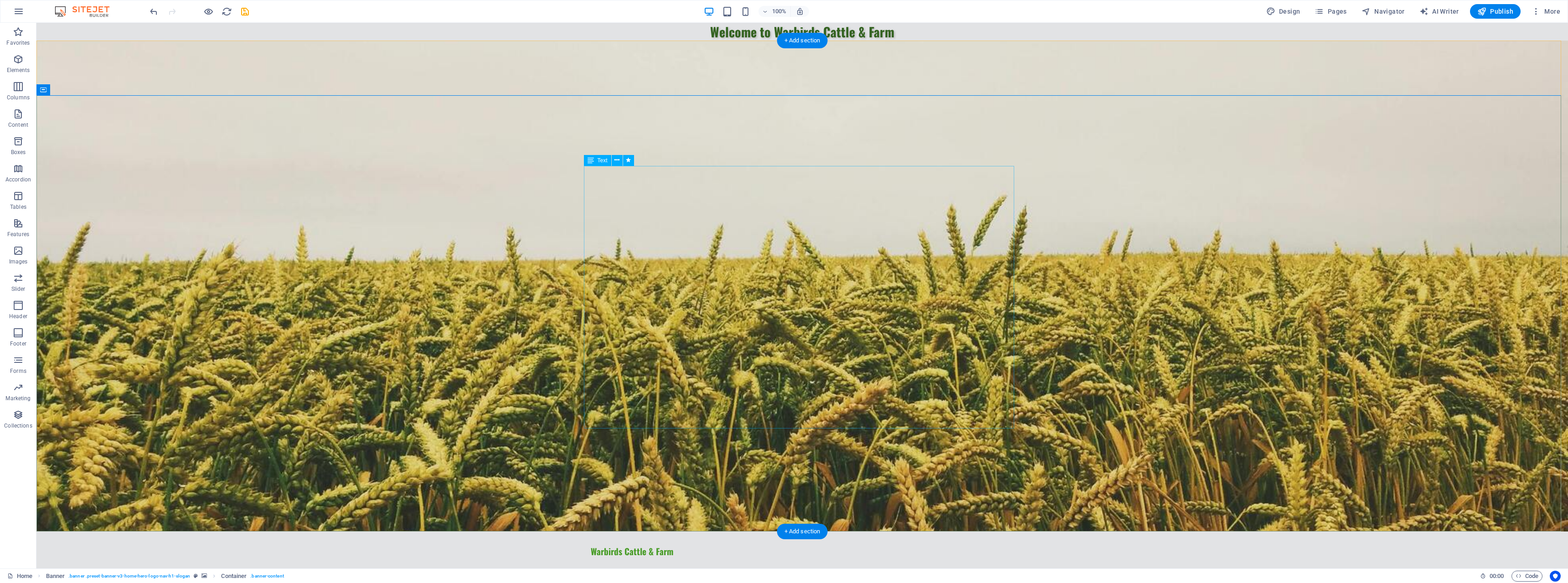
click at [600, 159] on span "Text" at bounding box center [603, 160] width 10 height 5
click at [594, 162] on div "Text" at bounding box center [597, 161] width 27 height 11
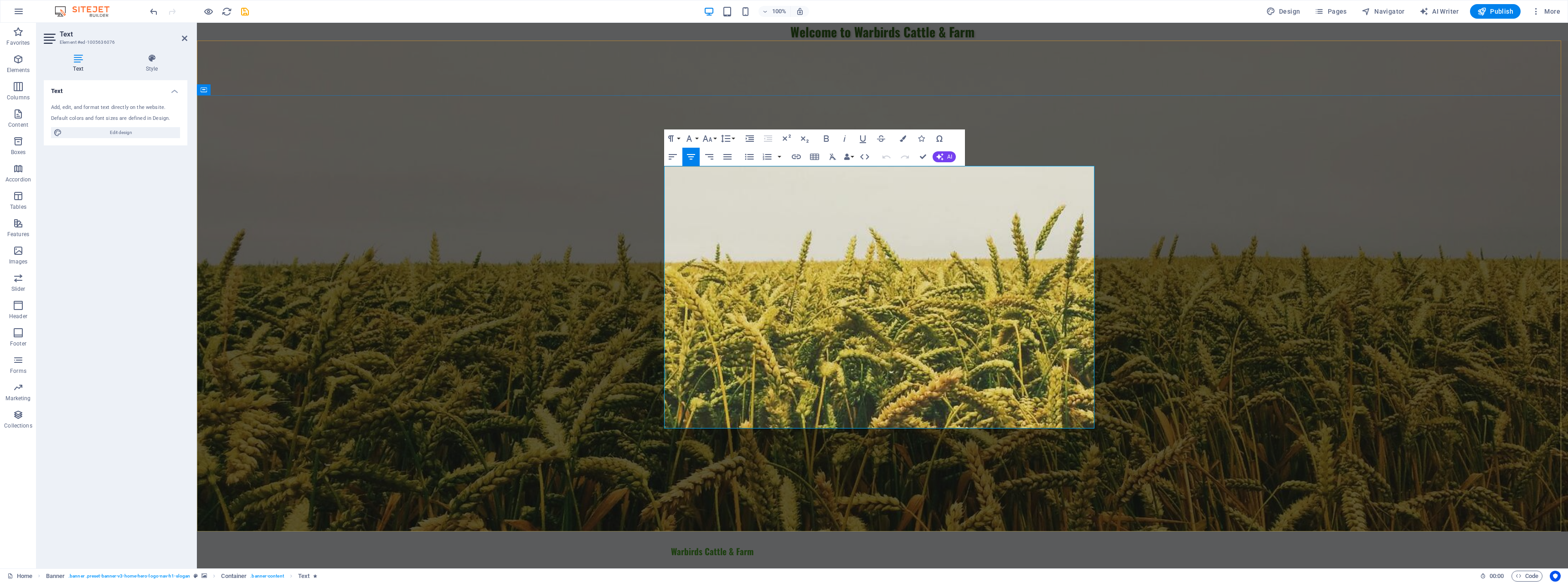
drag, startPoint x: 950, startPoint y: 413, endPoint x: 654, endPoint y: 153, distance: 394.0
click at [904, 133] on button "Colors" at bounding box center [903, 139] width 17 height 18
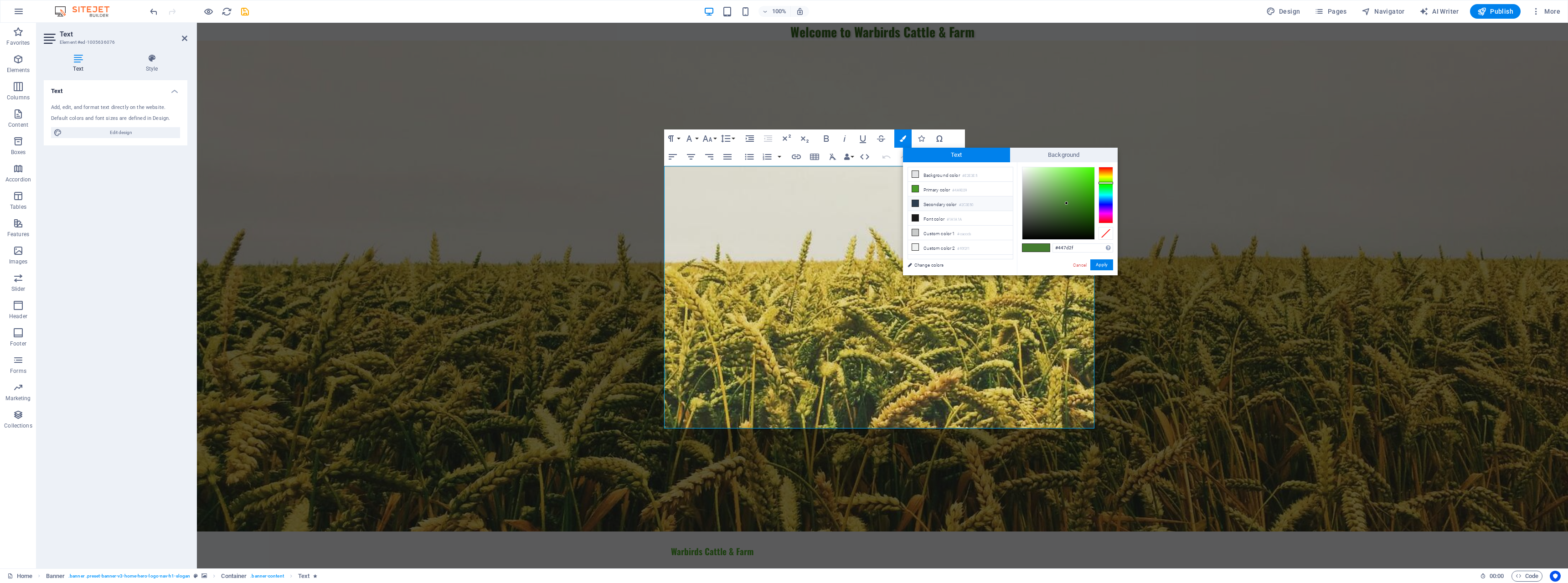
click at [929, 201] on li "Secondary color #2C3E50" at bounding box center [961, 204] width 105 height 15
type input "#2c3e50"
click at [1105, 266] on button "Apply" at bounding box center [1101, 265] width 23 height 11
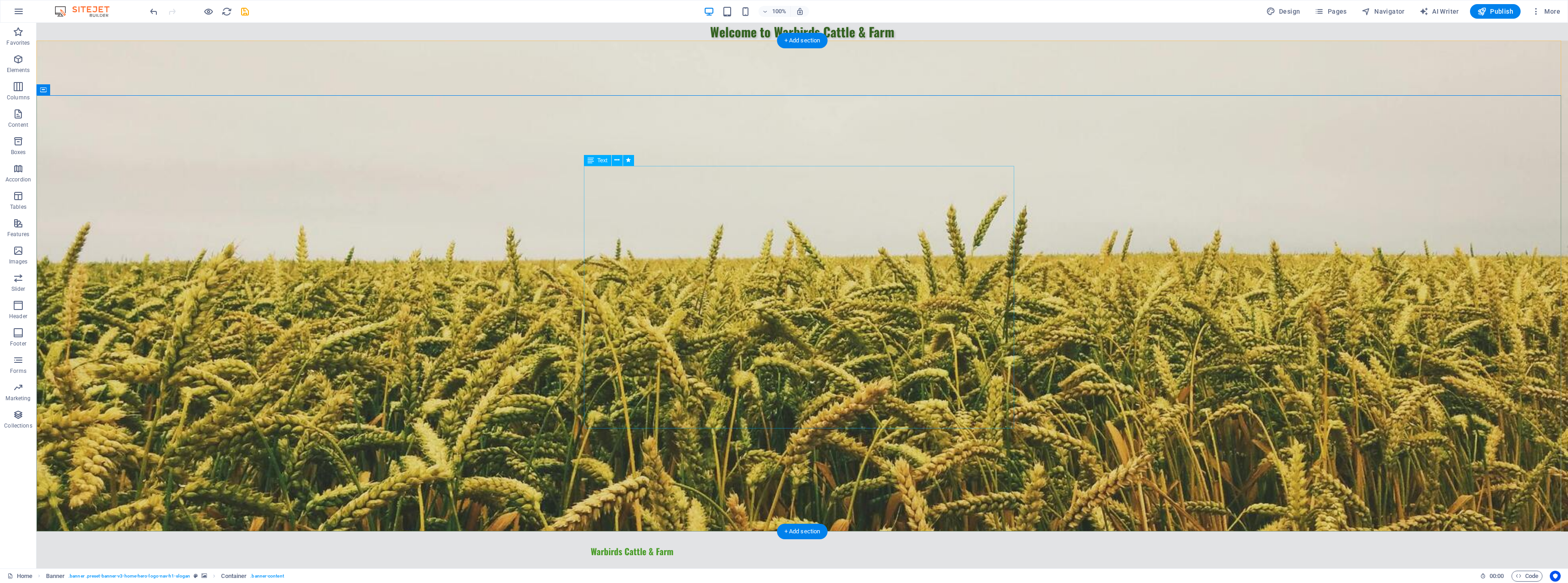
click at [625, 546] on div "Warbirds Cattle & Farm" at bounding box center [802, 551] width 423 height 12
click at [621, 60] on icon at bounding box center [624, 60] width 5 height 10
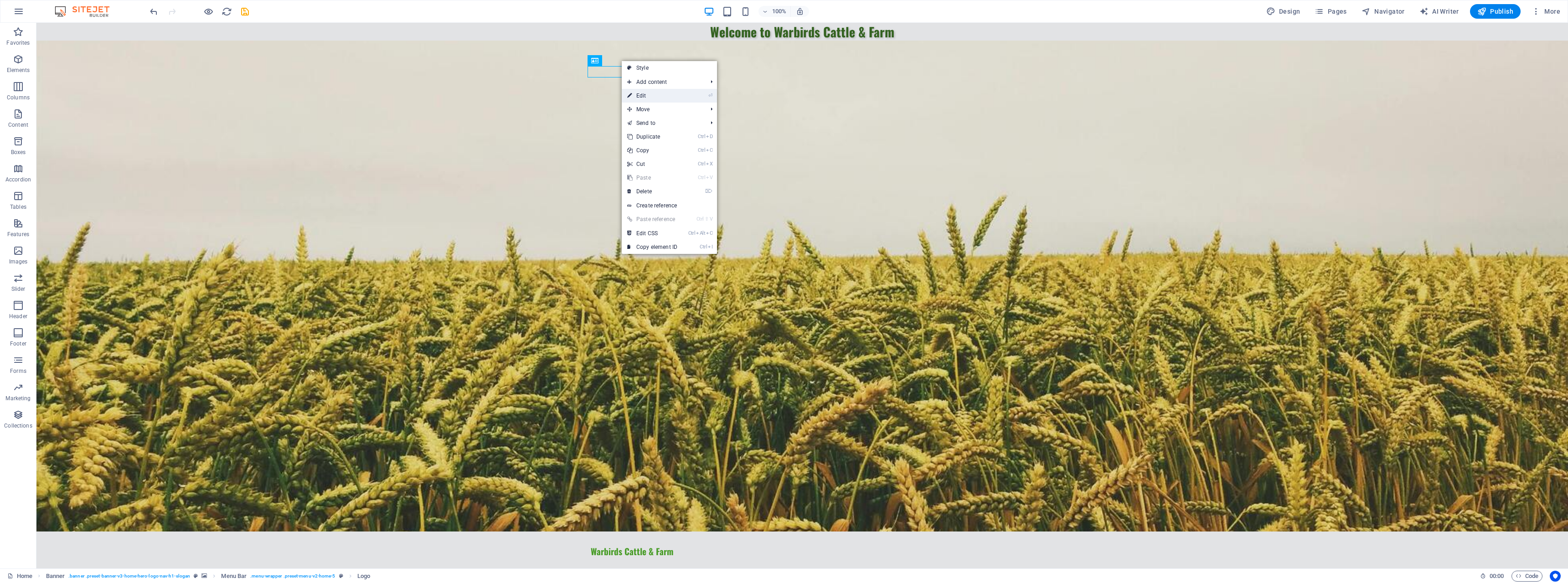
click at [647, 90] on link "⏎ Edit" at bounding box center [652, 96] width 61 height 13
select select "px"
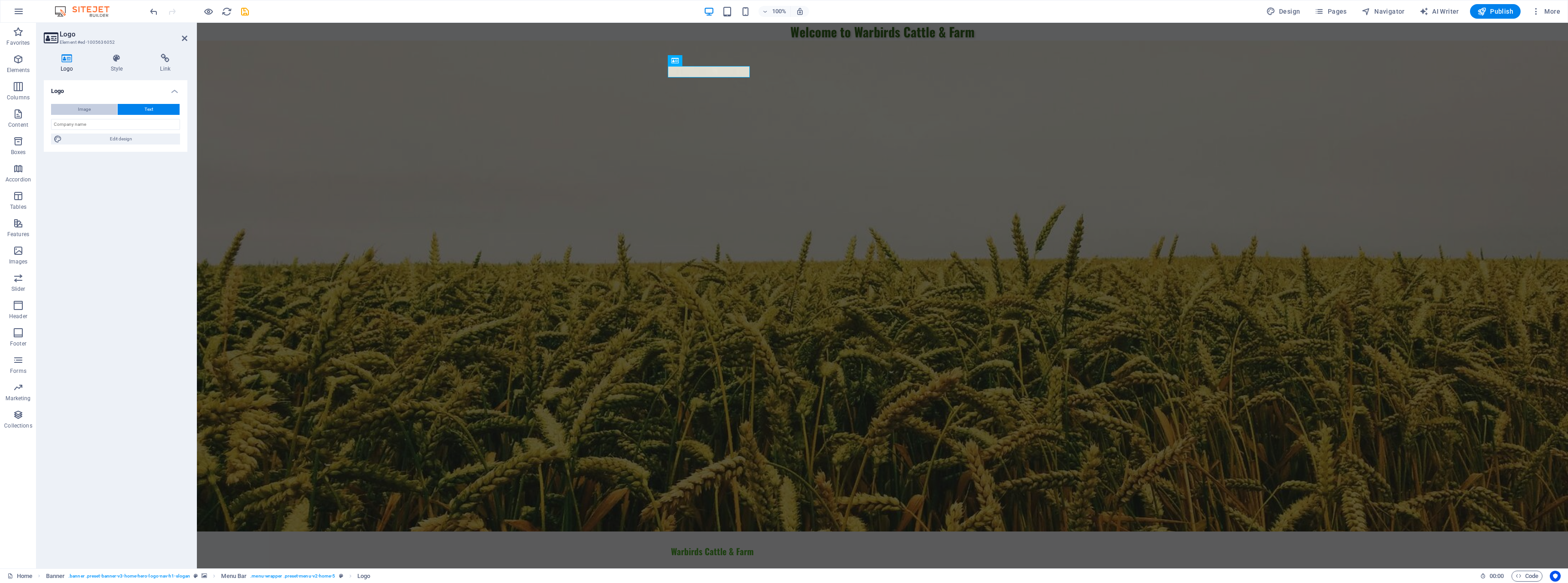
click at [84, 111] on span "Image" at bounding box center [84, 110] width 13 height 11
select select "DISABLED_OPTION_VALUE"
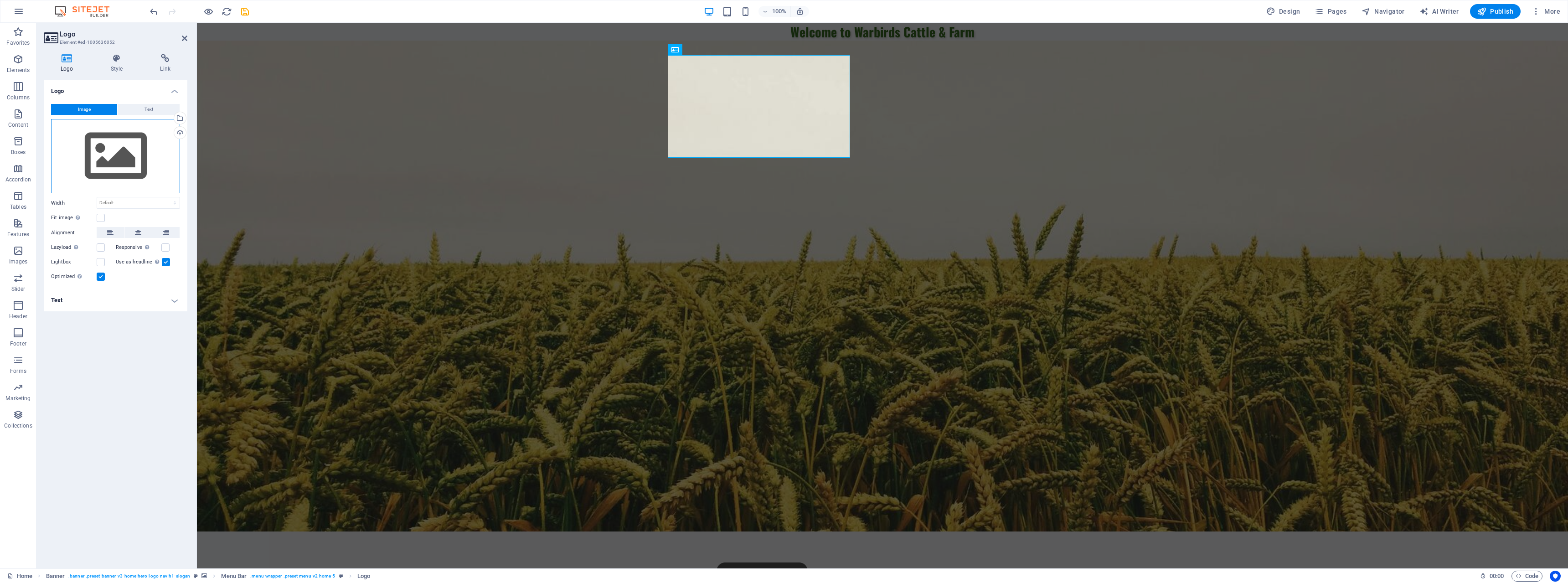
click at [101, 148] on div "Drag files here, click to choose files or select files from Files or our free s…" at bounding box center [116, 156] width 129 height 75
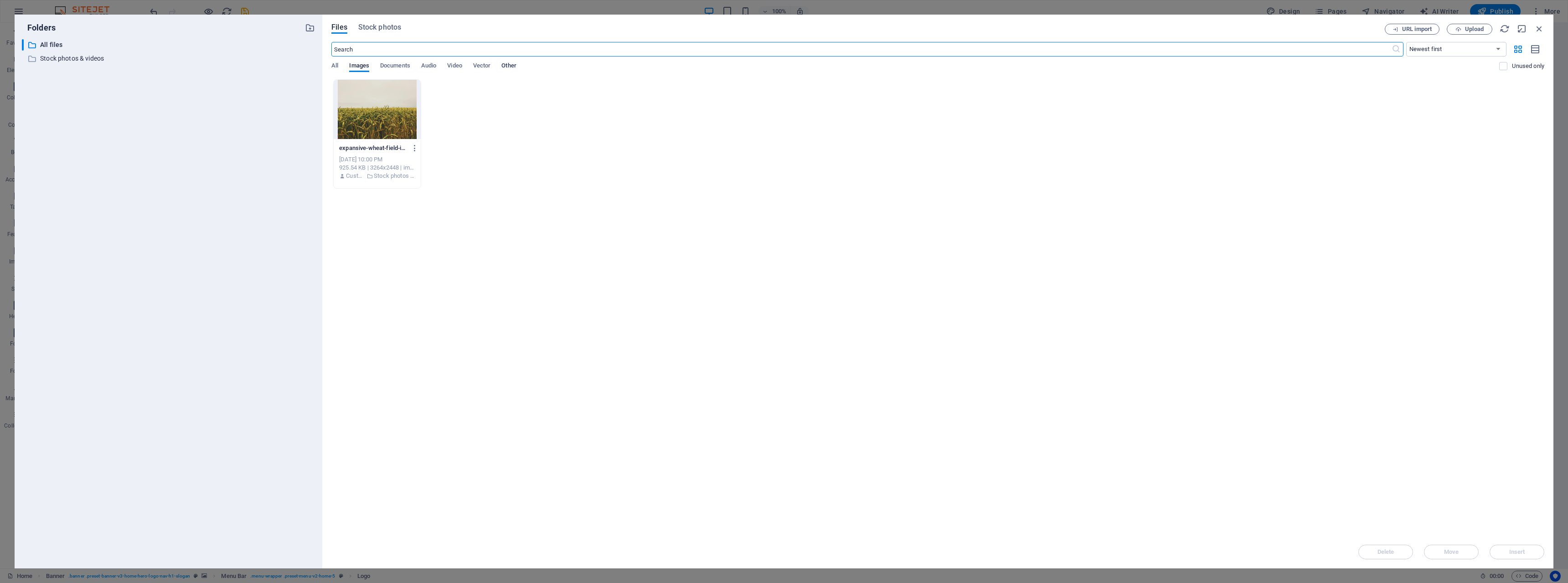
click at [503, 66] on div "All Images Documents Audio Video Vector Other" at bounding box center [915, 71] width 1168 height 17
click at [511, 65] on span "Other" at bounding box center [509, 66] width 15 height 13
click at [484, 66] on span "Vector" at bounding box center [481, 66] width 18 height 13
click at [335, 68] on span "All" at bounding box center [334, 66] width 7 height 13
click at [1459, 31] on icon "button" at bounding box center [1458, 29] width 6 height 6
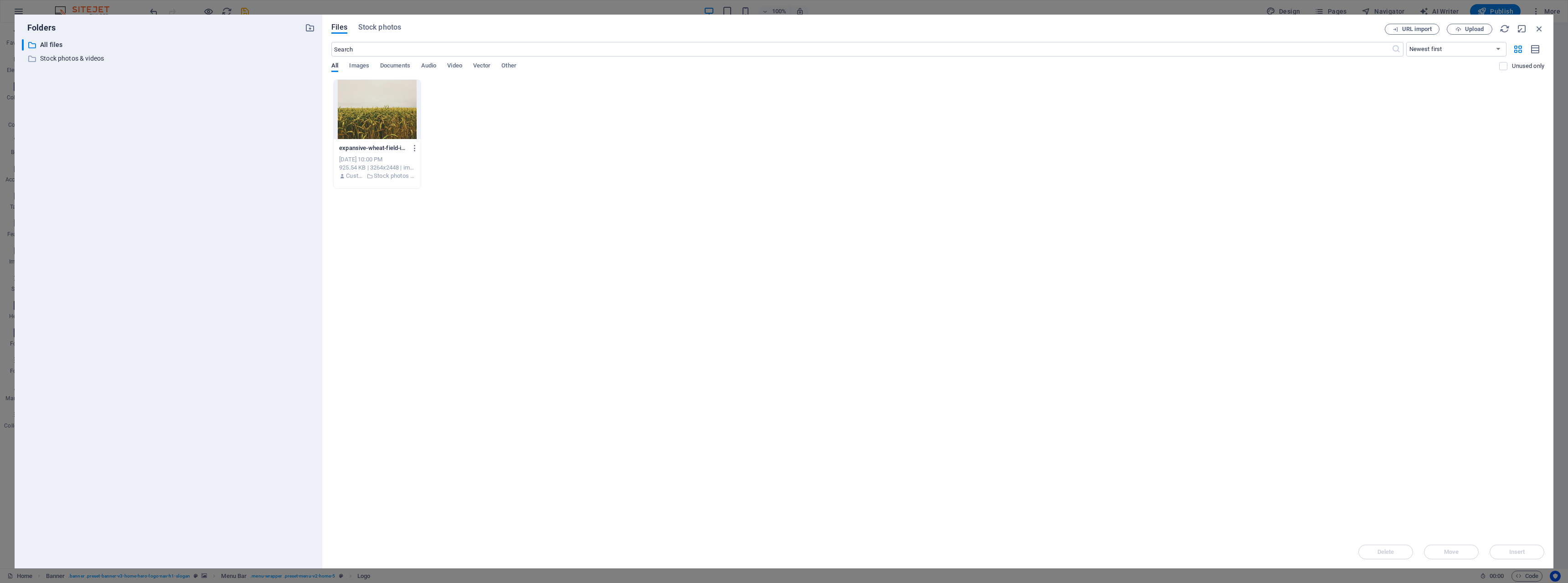
click at [469, 352] on div "Drop files here to upload them instantly expansive-wheat-field-in-etretat-[GEOG…" at bounding box center [937, 307] width 1213 height 456
click at [1542, 30] on icon "button" at bounding box center [1539, 29] width 10 height 10
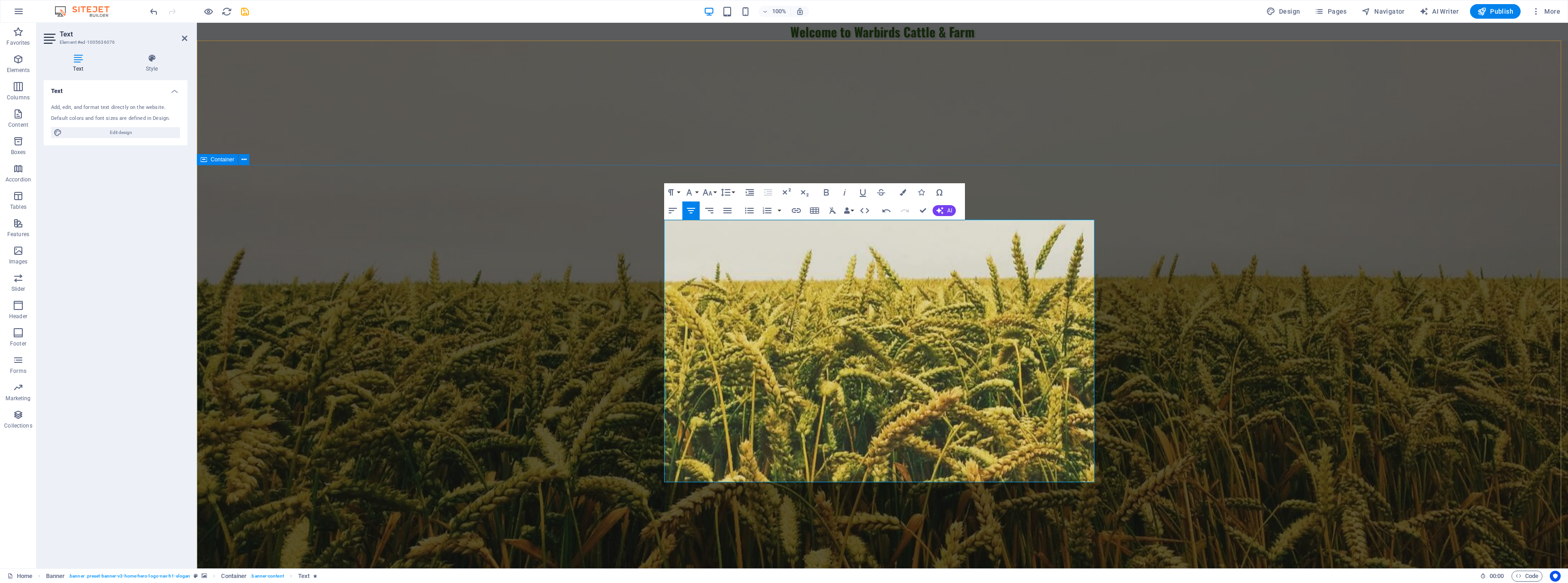
drag, startPoint x: 1188, startPoint y: 230, endPoint x: 1348, endPoint y: 228, distance: 160.0
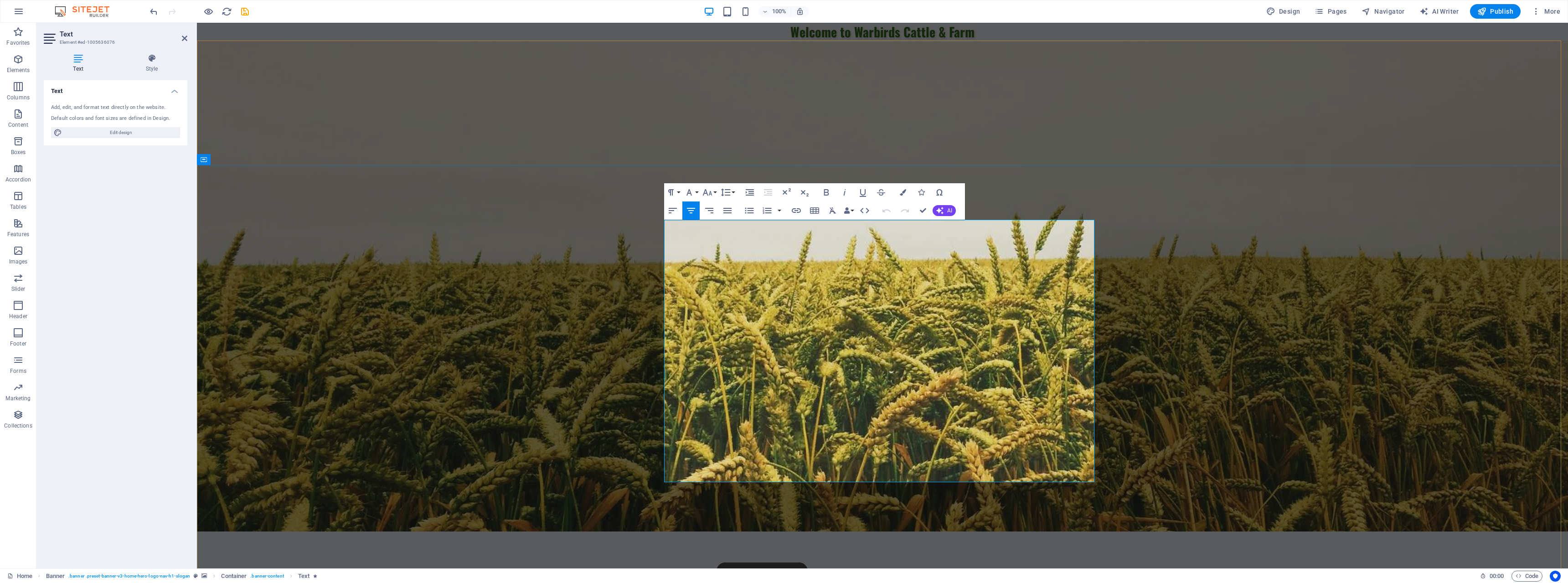
click at [849, 197] on icon "button" at bounding box center [845, 192] width 11 height 11
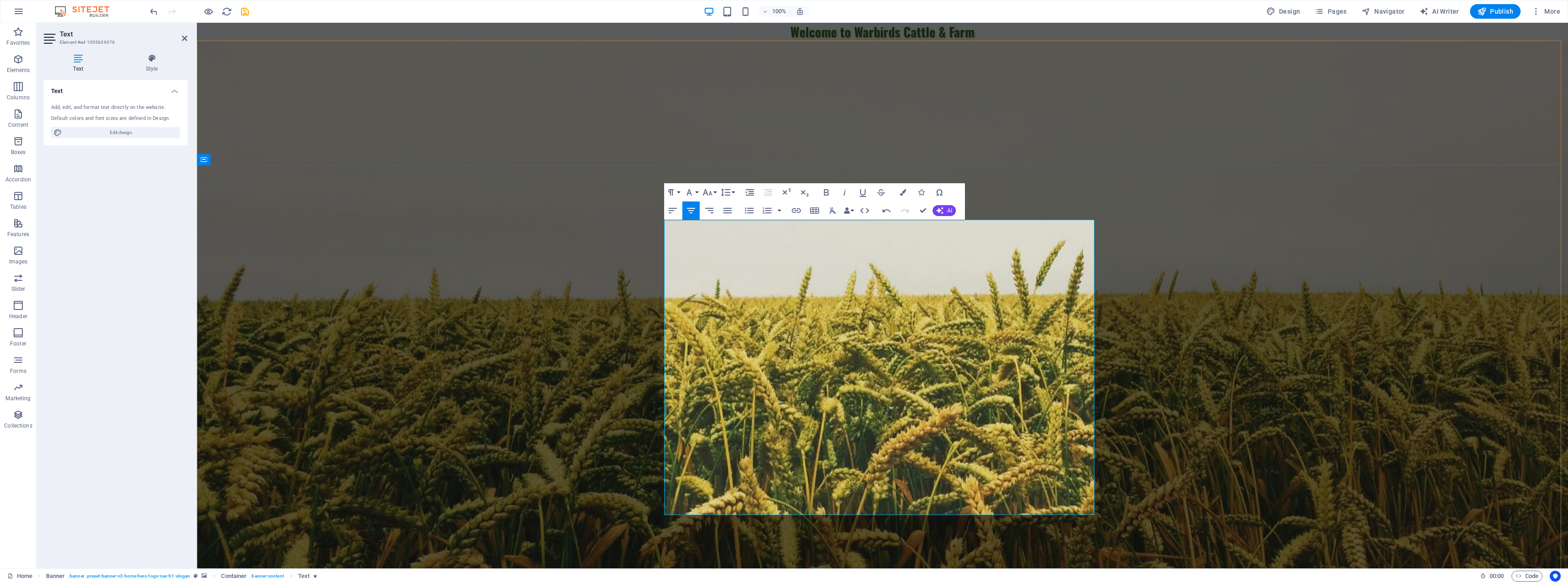
drag, startPoint x: 941, startPoint y: 500, endPoint x: 811, endPoint y: 498, distance: 130.0
click at [696, 192] on button "Font Family" at bounding box center [691, 192] width 17 height 18
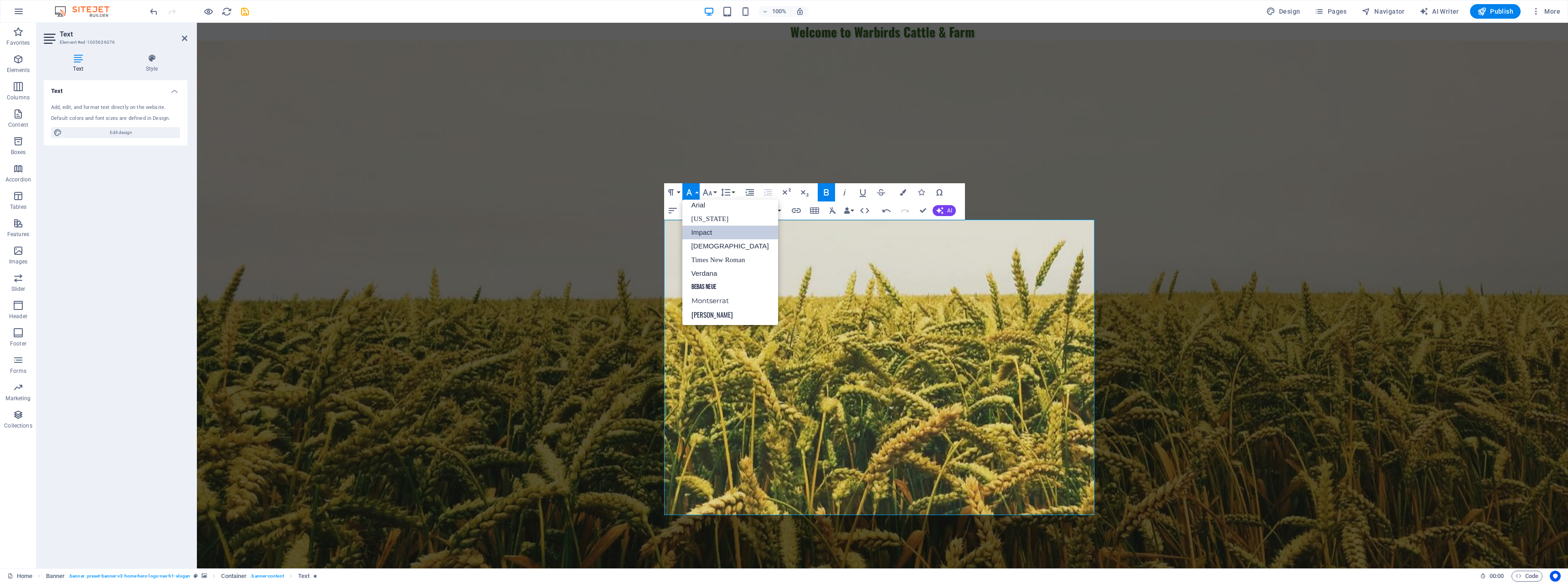
scroll to position [5, 0]
click at [696, 192] on button "Font Family" at bounding box center [691, 192] width 17 height 18
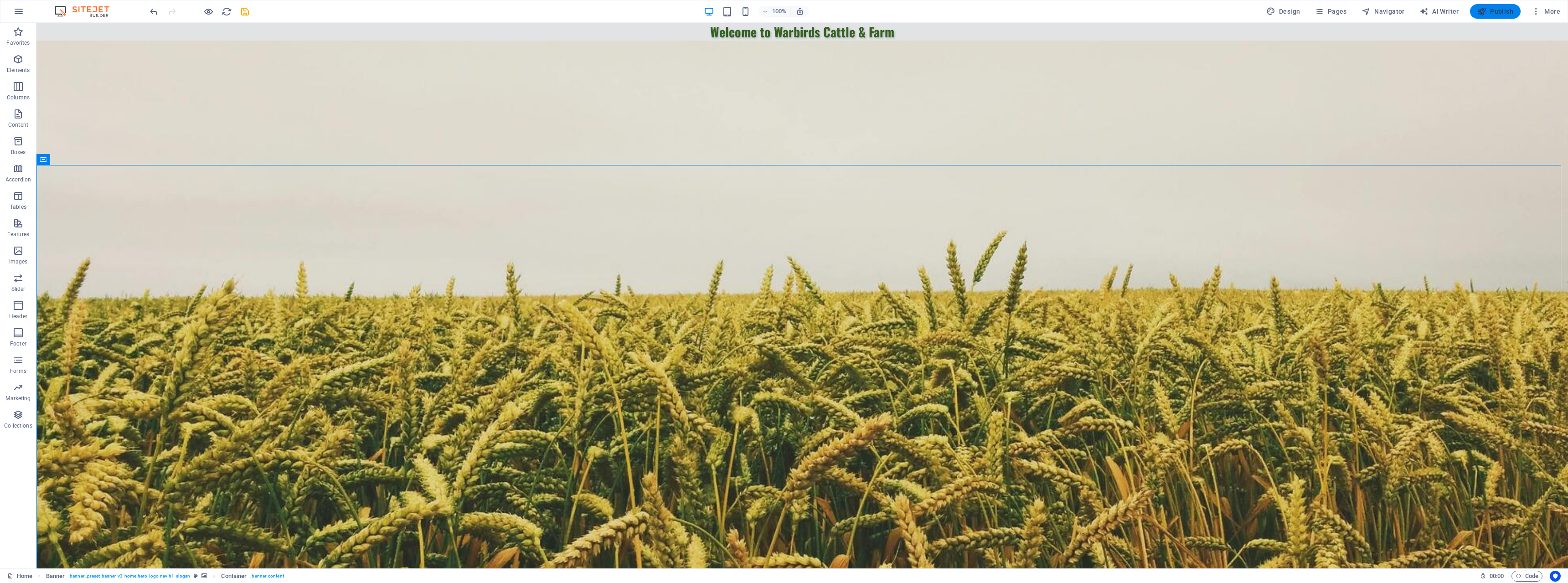
click at [1503, 16] on button "Publish" at bounding box center [1495, 12] width 51 height 15
checkbox input "false"
